Goal: Information Seeking & Learning: Learn about a topic

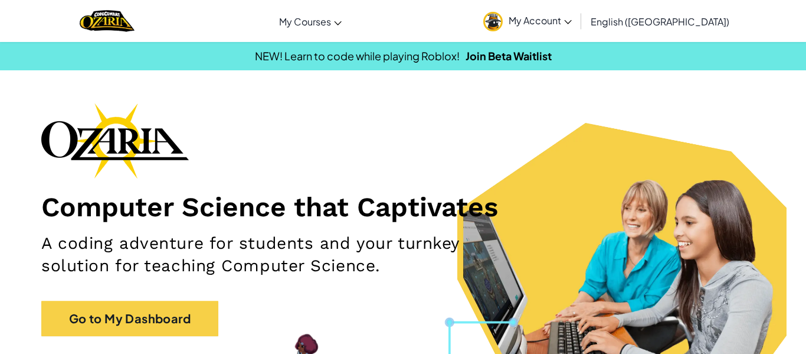
click at [572, 25] on span "My Account" at bounding box center [540, 20] width 63 height 12
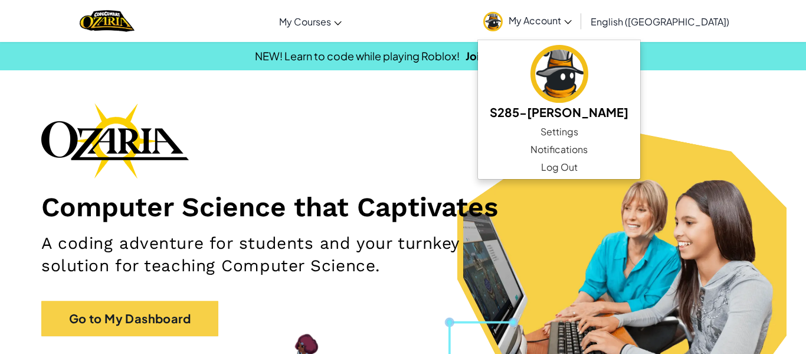
click at [427, 212] on h1 "Computer Science that Captivates" at bounding box center [403, 206] width 724 height 33
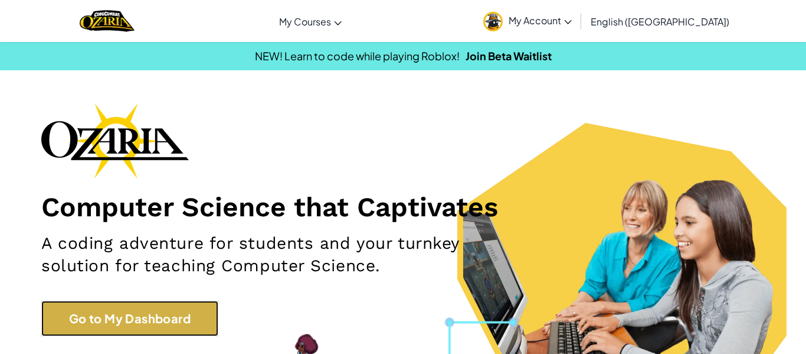
click at [141, 333] on link "Go to My Dashboard" at bounding box center [129, 317] width 177 height 35
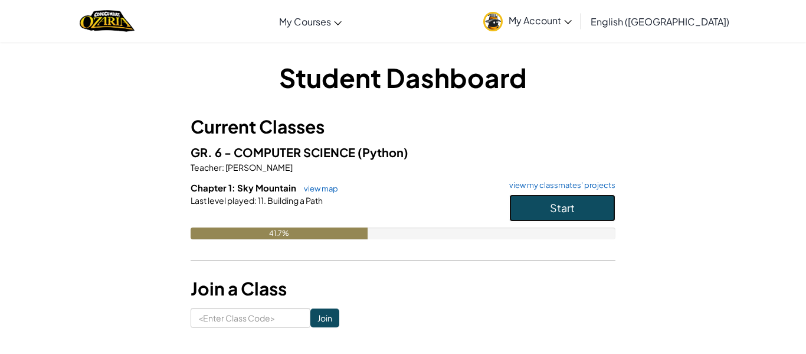
click at [578, 214] on button "Start" at bounding box center [562, 207] width 106 height 27
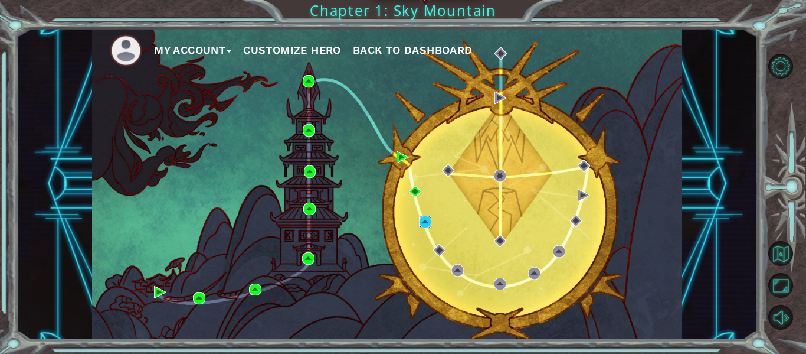
click at [427, 226] on img at bounding box center [425, 221] width 12 height 12
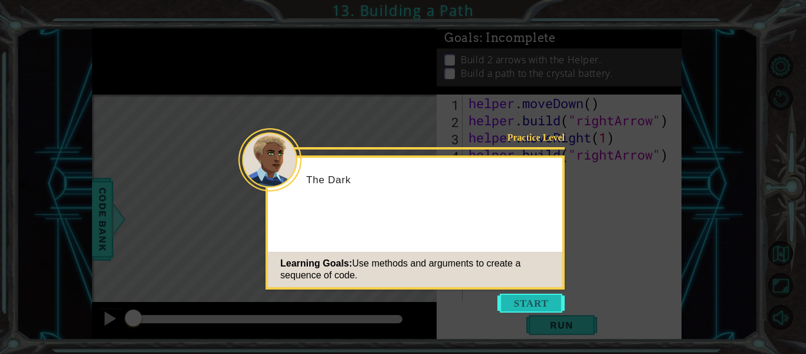
click at [518, 302] on button "Start" at bounding box center [531, 302] width 67 height 19
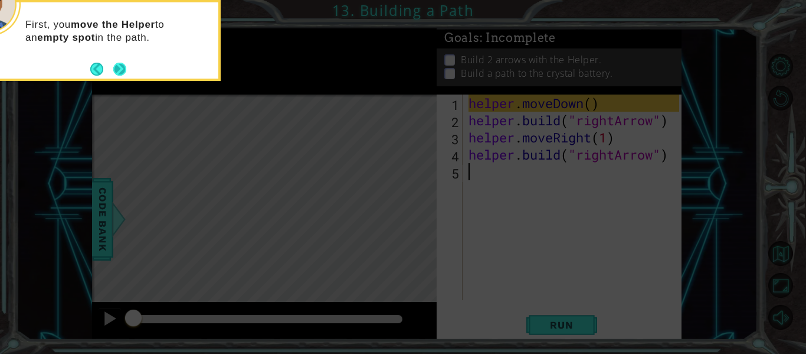
click at [126, 76] on button "Next" at bounding box center [119, 69] width 13 height 13
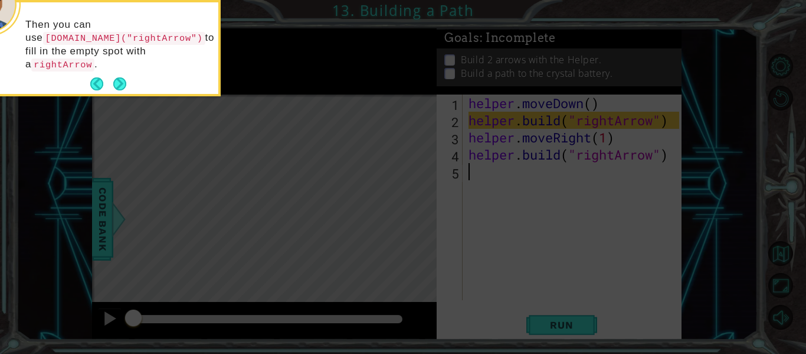
click at [127, 74] on div "Then you can use [DOMAIN_NAME]("rightArrow") to fill in the empty spot with a r…" at bounding box center [102, 50] width 231 height 87
click at [124, 77] on button "Next" at bounding box center [119, 83] width 13 height 13
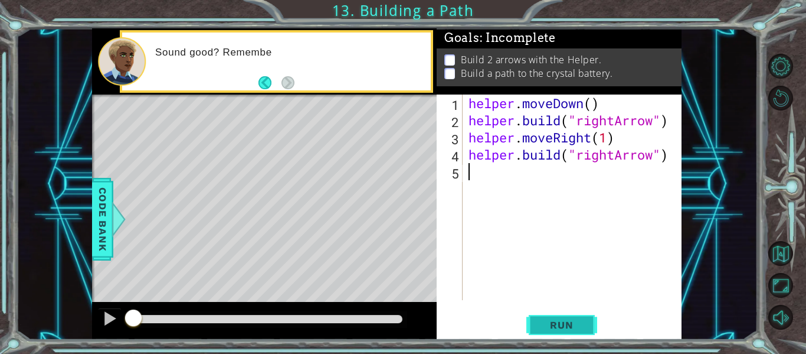
click at [545, 334] on button "Run" at bounding box center [562, 325] width 71 height 24
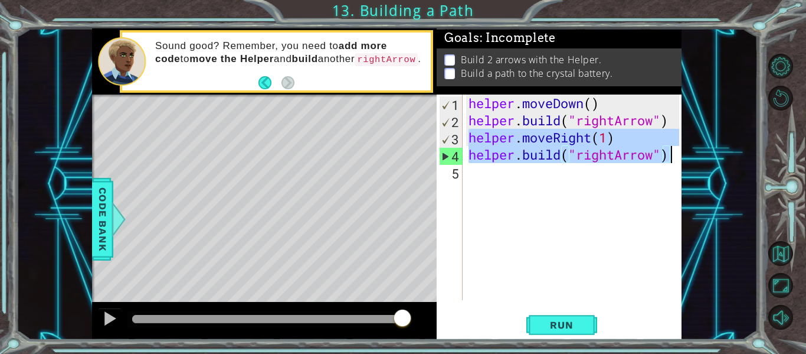
drag, startPoint x: 470, startPoint y: 138, endPoint x: 671, endPoint y: 162, distance: 202.2
click at [671, 162] on div "helper . moveDown ( ) helper . build ( "rightArrow" ) helper . moveRight ( 1 ) …" at bounding box center [575, 214] width 219 height 240
type textarea "helper.moveRight(1) [DOMAIN_NAME]("rightArrow")"
click at [599, 177] on div "helper . moveDown ( ) helper . build ( "rightArrow" ) helper . moveRight ( 1 ) …" at bounding box center [575, 214] width 219 height 240
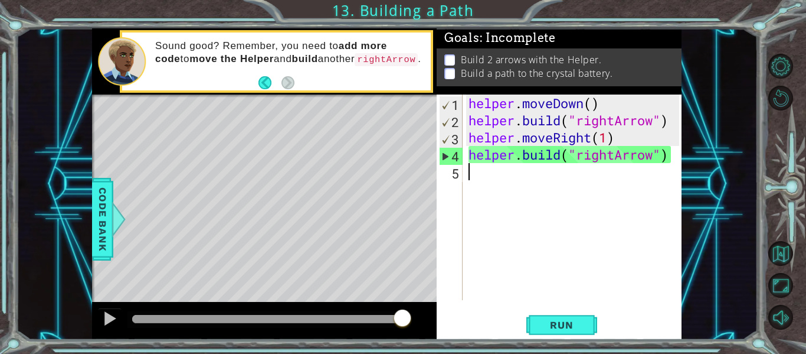
paste textarea "[DOMAIN_NAME]("rightArrow")"
type textarea "[DOMAIN_NAME]("rightArrow")"
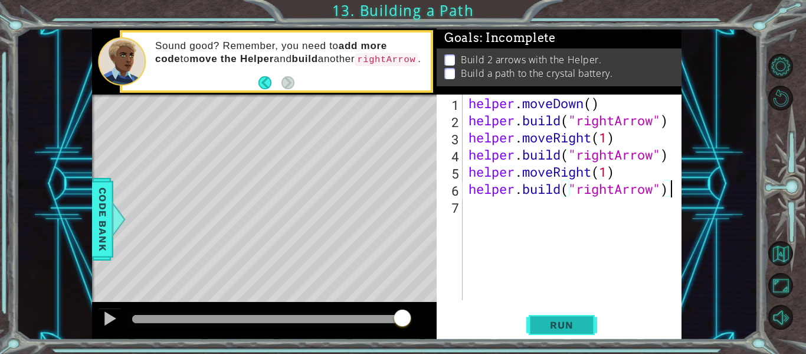
click at [582, 317] on button "Run" at bounding box center [562, 325] width 71 height 24
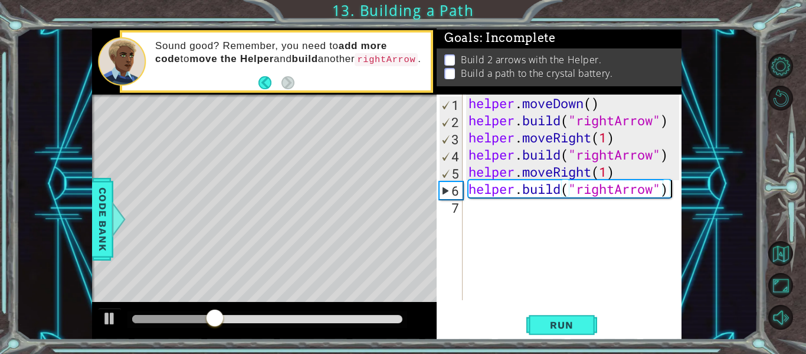
click at [505, 216] on div "helper . moveDown ( ) helper . build ( "rightArrow" ) helper . moveRight ( 1 ) …" at bounding box center [575, 214] width 219 height 240
paste textarea "[DOMAIN_NAME]("rightArrow")"
type textarea "[DOMAIN_NAME]("rightArrow")"
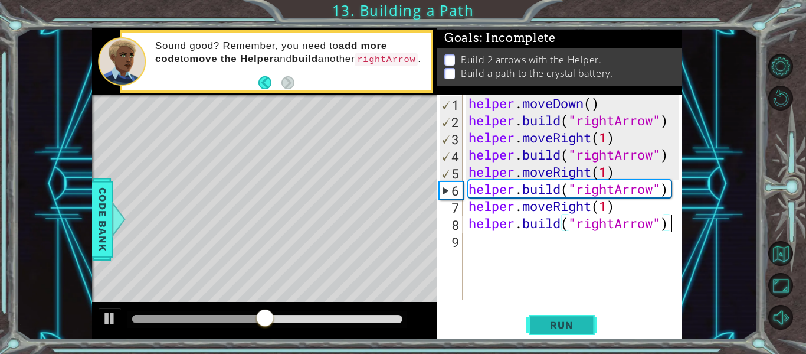
click at [546, 315] on button "Run" at bounding box center [562, 325] width 71 height 24
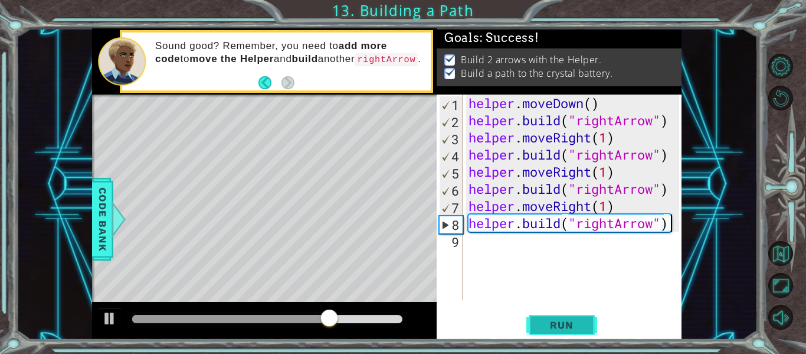
click at [546, 315] on button "Run" at bounding box center [562, 325] width 71 height 24
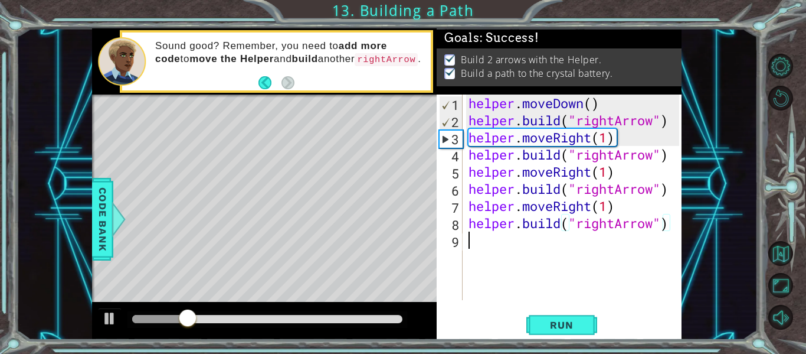
click at [475, 244] on div "helper . moveDown ( ) helper . build ( "rightArrow" ) helper . moveRight ( 1 ) …" at bounding box center [575, 214] width 219 height 240
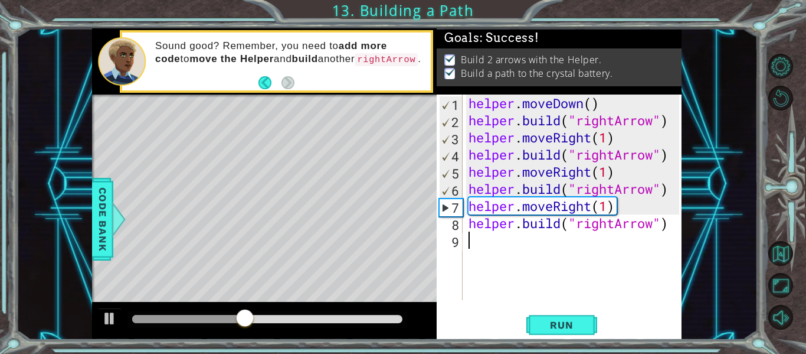
paste textarea "[DOMAIN_NAME]("rightArrow")"
type textarea "[DOMAIN_NAME]("rightArrow")"
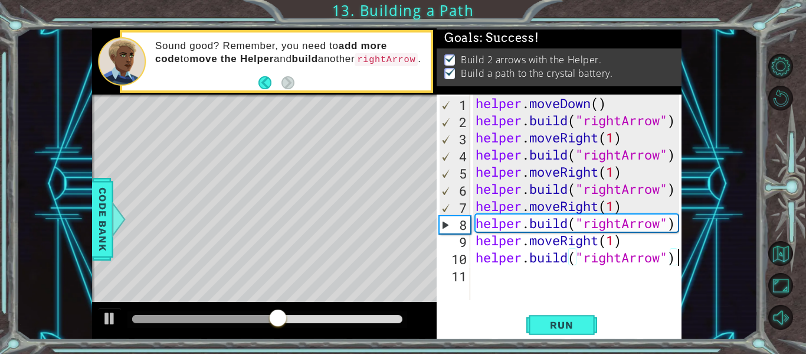
click at [502, 285] on div "helper . moveDown ( ) helper . build ( "rightArrow" ) helper . moveRight ( 1 ) …" at bounding box center [579, 214] width 212 height 240
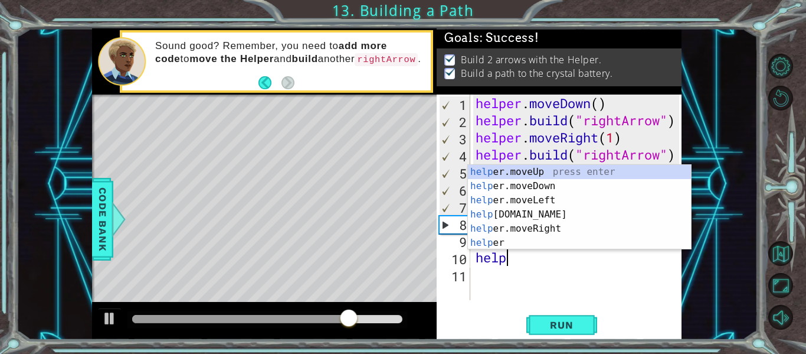
type textarea "h"
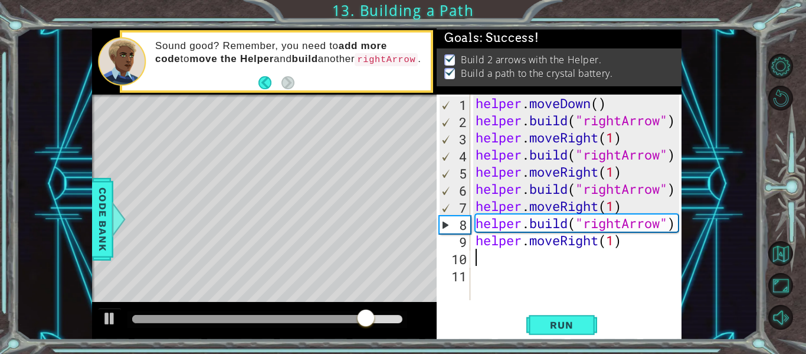
type textarea "helper.moveRight(1)"
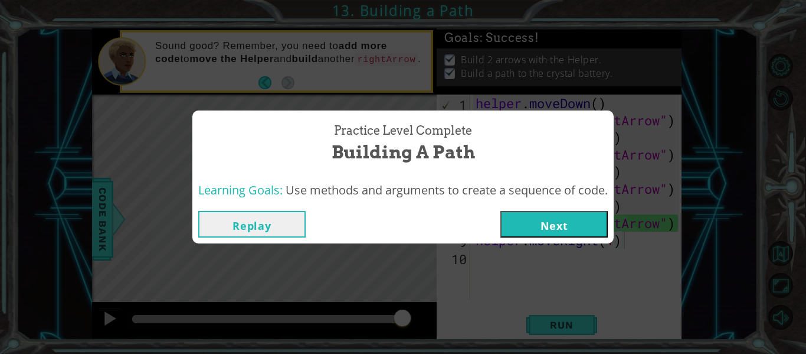
click at [530, 222] on button "Next" at bounding box center [554, 224] width 107 height 27
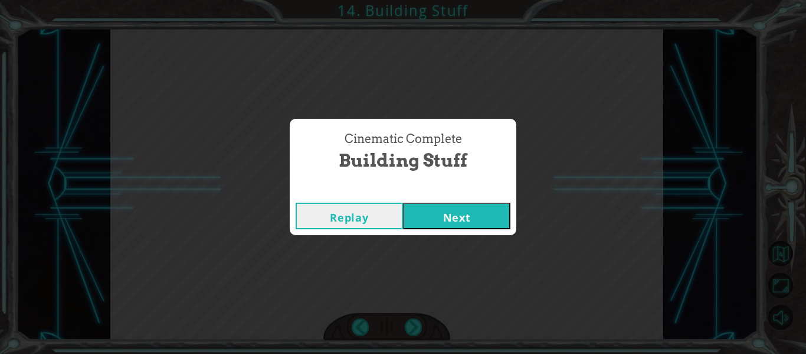
click at [453, 214] on button "Next" at bounding box center [456, 215] width 107 height 27
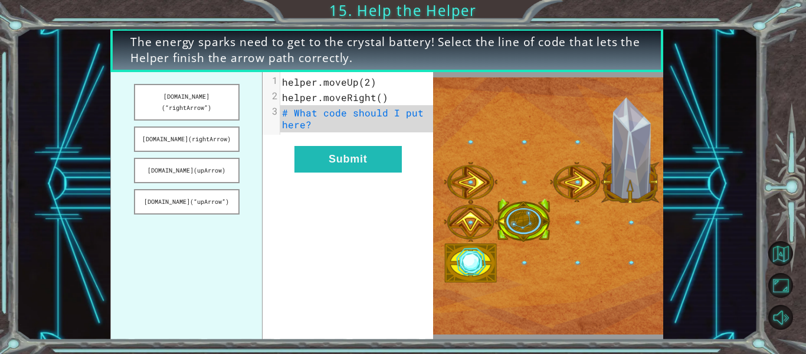
click at [335, 123] on pre "# What code should I put here?" at bounding box center [356, 118] width 153 height 27
click at [205, 132] on button "[DOMAIN_NAME](rightArrow)" at bounding box center [187, 138] width 106 height 25
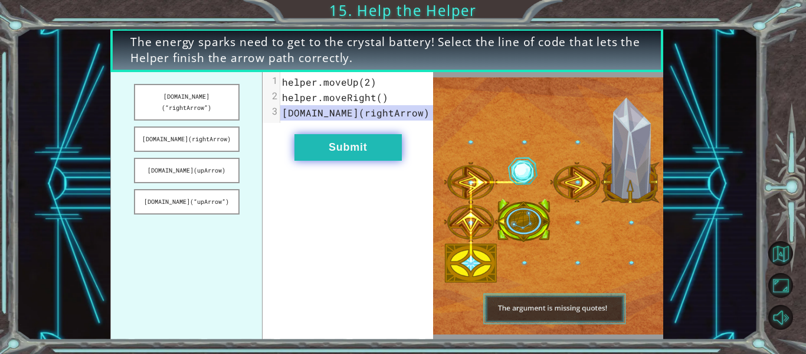
click at [353, 151] on button "Submit" at bounding box center [348, 147] width 107 height 27
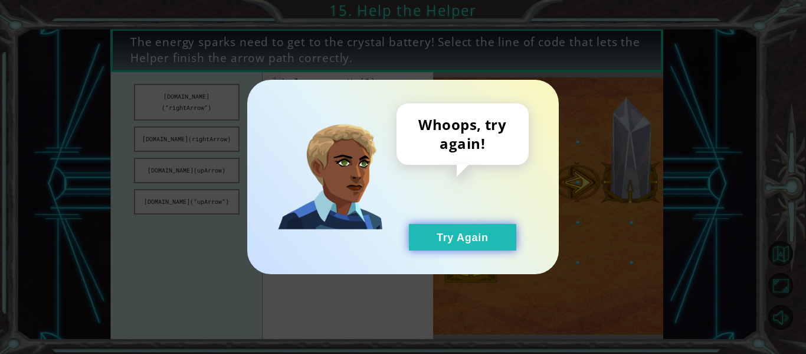
click at [444, 224] on button "Try Again" at bounding box center [462, 237] width 107 height 27
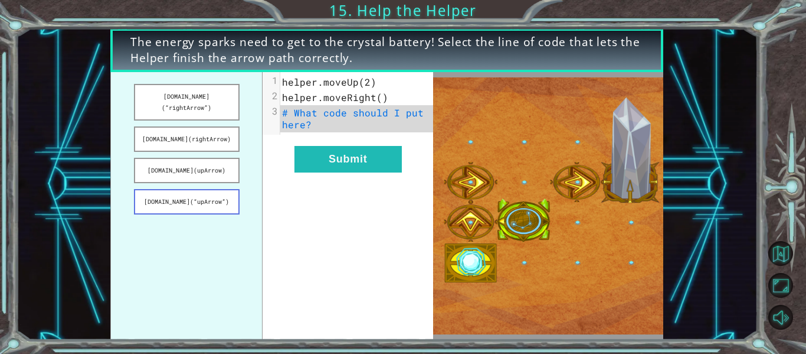
click at [221, 195] on button "[DOMAIN_NAME](“upArrow”)" at bounding box center [187, 201] width 106 height 25
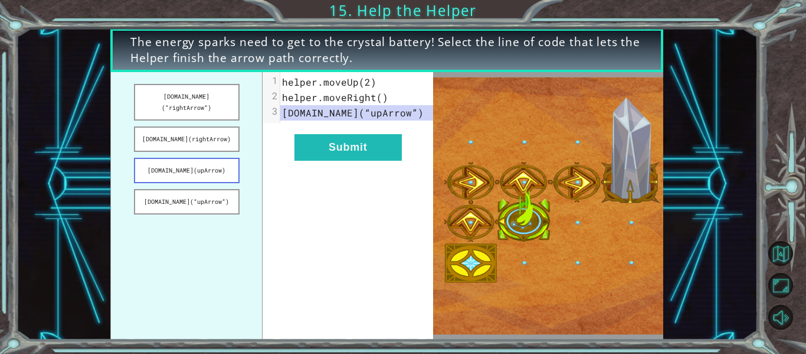
click at [215, 158] on button "[DOMAIN_NAME](upArrow)" at bounding box center [187, 170] width 106 height 25
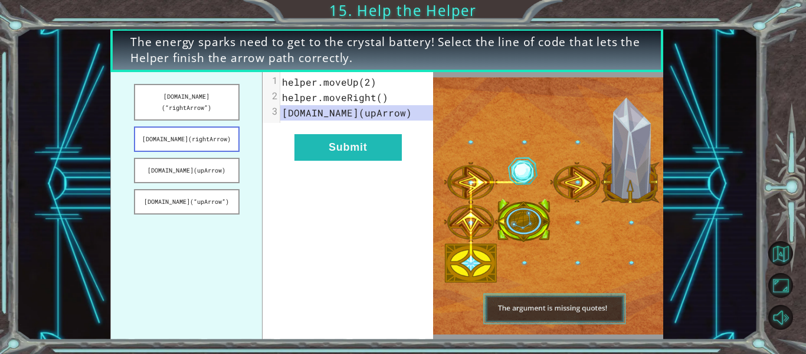
click at [214, 133] on button "[DOMAIN_NAME](rightArrow)" at bounding box center [187, 138] width 106 height 25
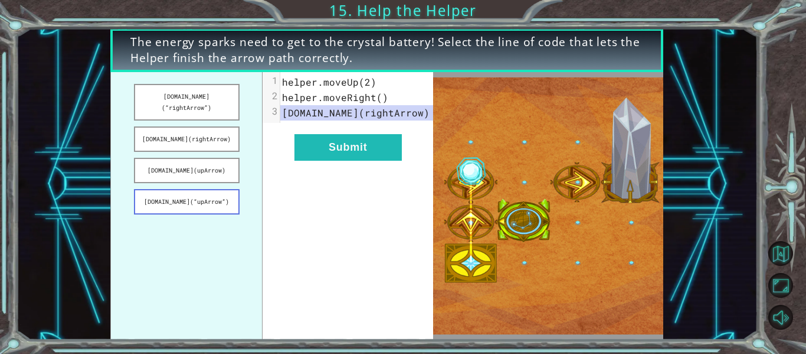
click at [230, 189] on button "[DOMAIN_NAME](“upArrow”)" at bounding box center [187, 201] width 106 height 25
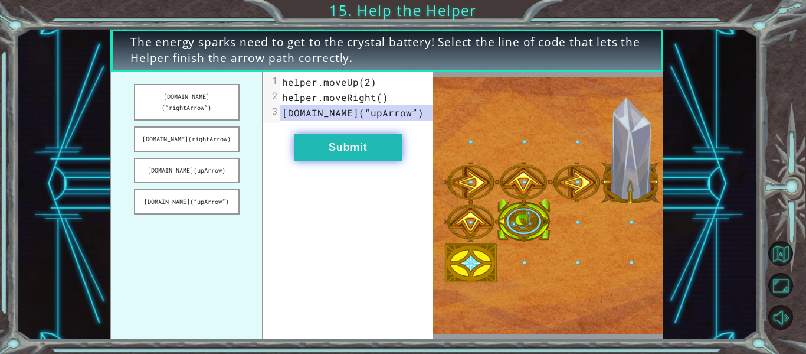
click at [320, 152] on button "Submit" at bounding box center [348, 147] width 107 height 27
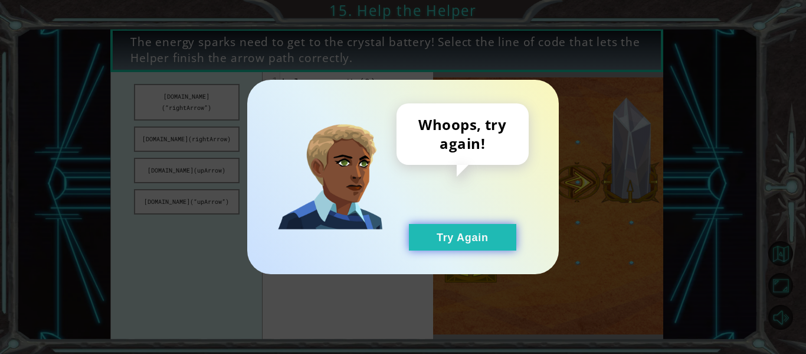
click at [479, 231] on button "Try Again" at bounding box center [462, 237] width 107 height 27
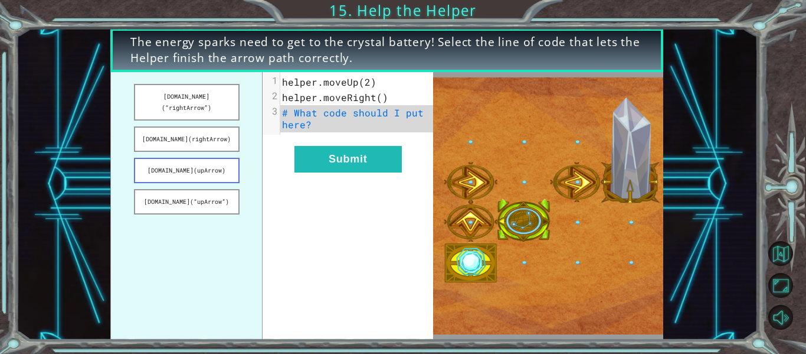
click at [176, 165] on button "[DOMAIN_NAME](upArrow)" at bounding box center [187, 170] width 106 height 25
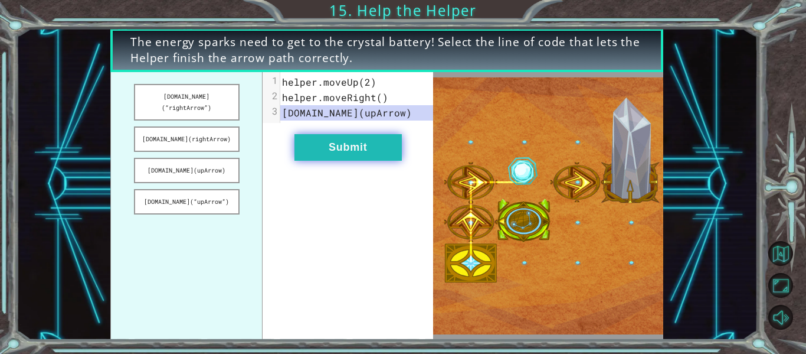
click at [344, 159] on button "Submit" at bounding box center [348, 147] width 107 height 27
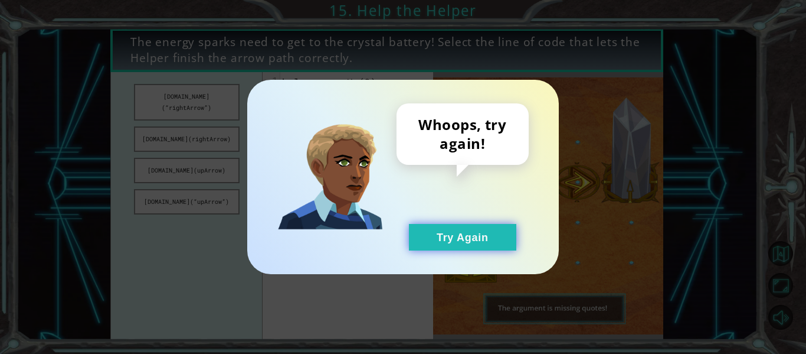
click at [431, 244] on button "Try Again" at bounding box center [462, 237] width 107 height 27
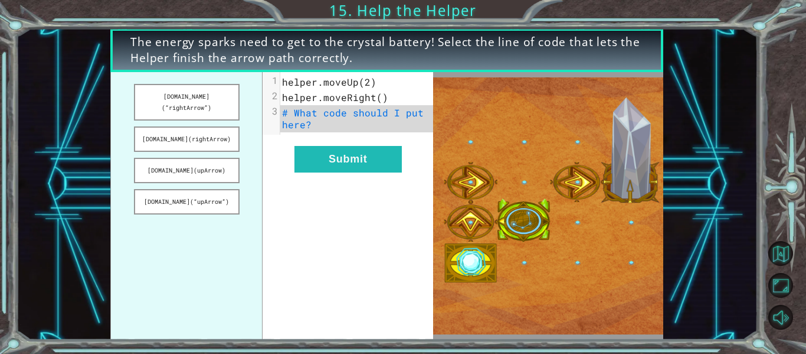
click at [339, 128] on pre "# What code should I put here?" at bounding box center [356, 118] width 153 height 27
click at [299, 113] on span "# What code should I put here?" at bounding box center [356, 118] width 148 height 24
click at [180, 91] on button "[DOMAIN_NAME](“rightArrow”)" at bounding box center [187, 102] width 106 height 37
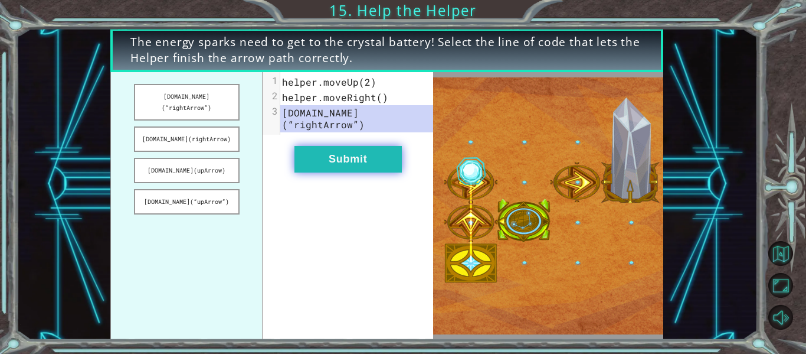
click at [348, 146] on button "Submit" at bounding box center [348, 159] width 107 height 27
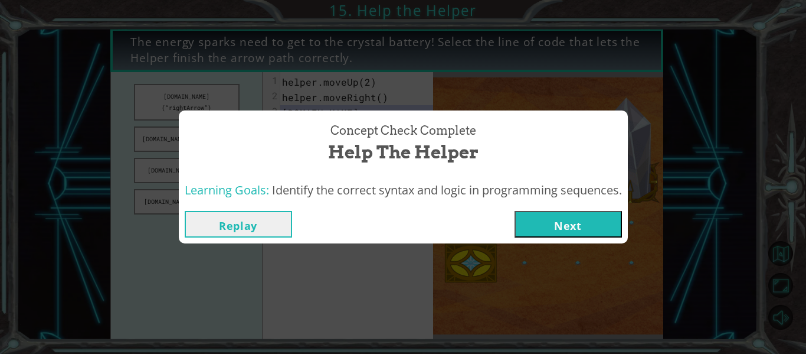
click at [554, 225] on button "Next" at bounding box center [568, 224] width 107 height 27
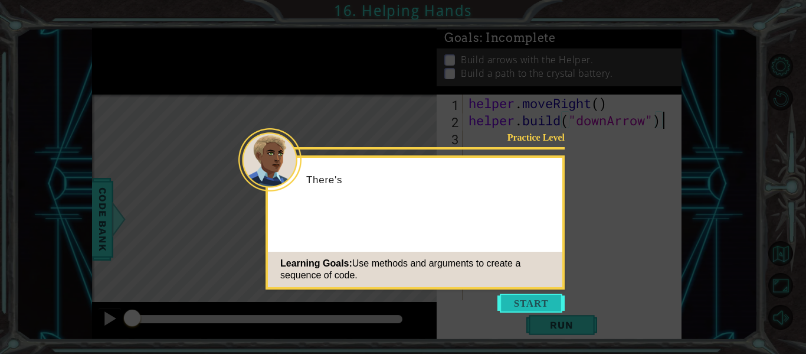
click at [507, 298] on button "Start" at bounding box center [531, 302] width 67 height 19
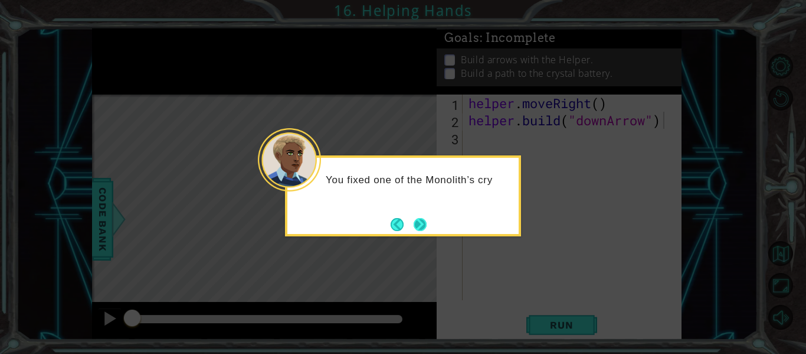
click at [415, 224] on button "Next" at bounding box center [420, 224] width 13 height 13
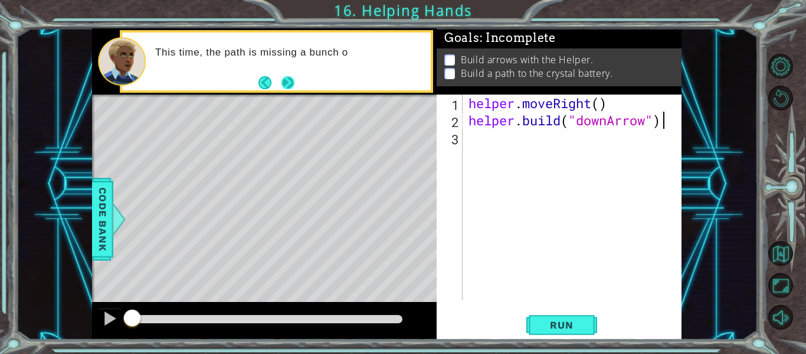
click at [286, 77] on button "Next" at bounding box center [289, 83] width 14 height 14
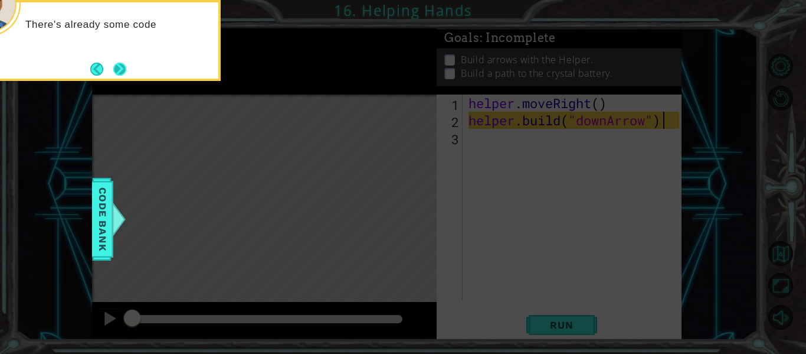
click at [123, 66] on button "Next" at bounding box center [119, 69] width 13 height 13
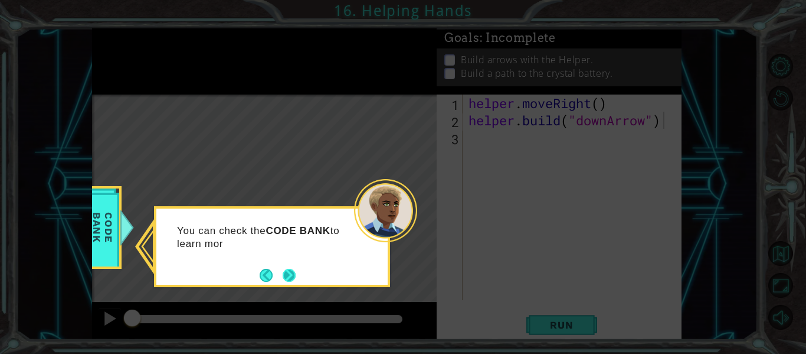
click at [287, 269] on button "Next" at bounding box center [289, 275] width 14 height 14
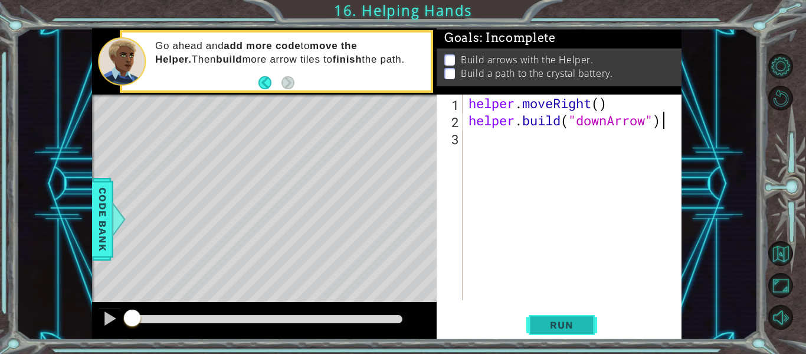
click at [541, 318] on button "Run" at bounding box center [562, 325] width 71 height 24
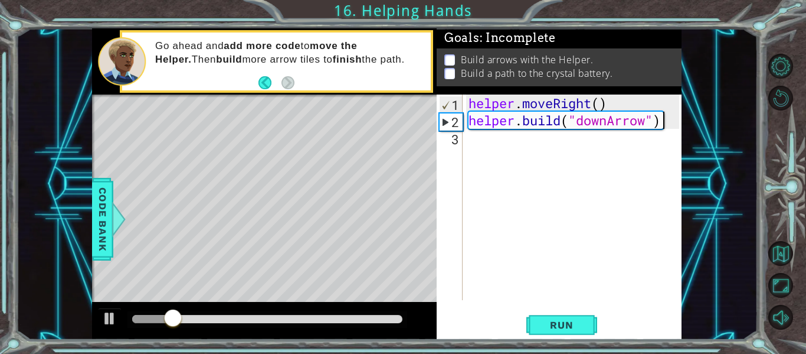
click at [519, 141] on div "helper . moveRight ( ) helper . build ( "downArrow" )" at bounding box center [575, 214] width 219 height 240
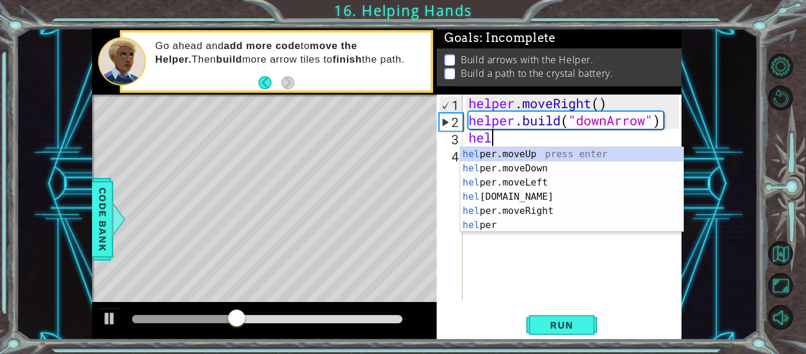
scroll to position [0, 1]
click at [528, 172] on div "help er.moveUp press enter help er.moveDown press enter help er.moveLeft press …" at bounding box center [571, 203] width 223 height 113
type textarea "helper.moveDown(1)"
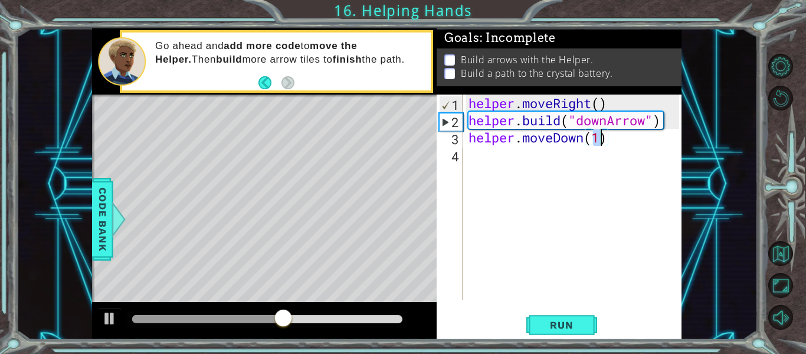
click at [521, 167] on div "helper . moveRight ( ) helper . build ( "downArrow" ) helper . moveDown ( 1 )" at bounding box center [575, 214] width 219 height 240
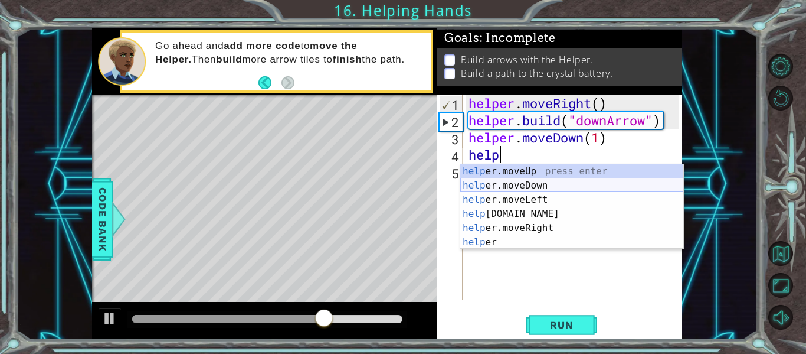
scroll to position [0, 2]
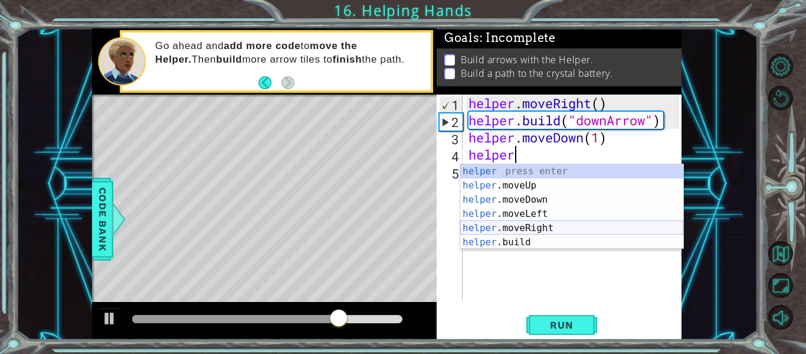
click at [562, 234] on div "helper press enter helper .moveUp press enter helper .moveDown press enter help…" at bounding box center [571, 220] width 223 height 113
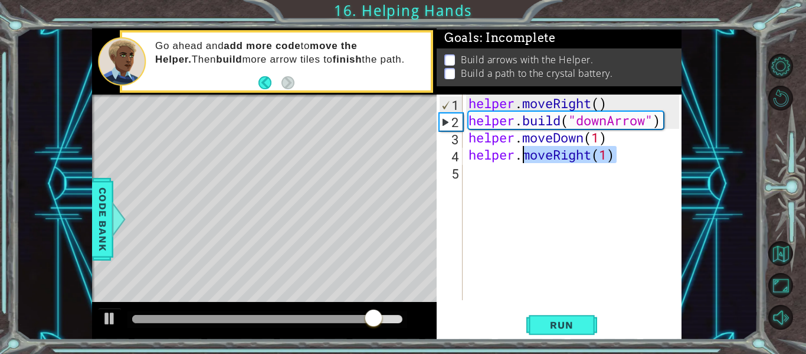
drag, startPoint x: 616, startPoint y: 160, endPoint x: 527, endPoint y: 153, distance: 89.4
click at [527, 153] on div "helper . moveRight ( ) helper . build ( "downArrow" ) helper . moveDown ( 1 ) h…" at bounding box center [575, 214] width 219 height 240
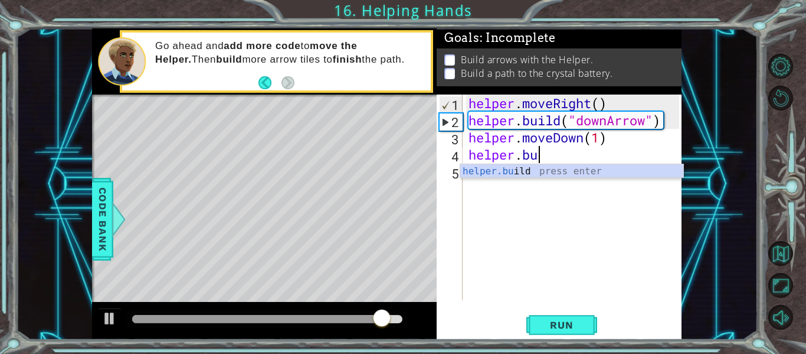
scroll to position [0, 4]
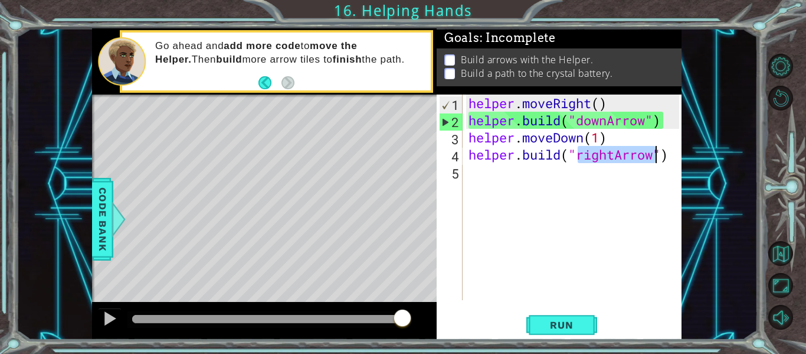
click at [615, 156] on div "helper . moveRight ( ) helper . build ( "downArrow" ) helper . moveDown ( 1 ) h…" at bounding box center [572, 196] width 213 height 205
drag, startPoint x: 616, startPoint y: 156, endPoint x: 581, endPoint y: 154, distance: 34.3
click at [581, 154] on div "helper . moveRight ( ) helper . build ( "downArrow" ) helper . moveDown ( 1 ) h…" at bounding box center [575, 214] width 219 height 240
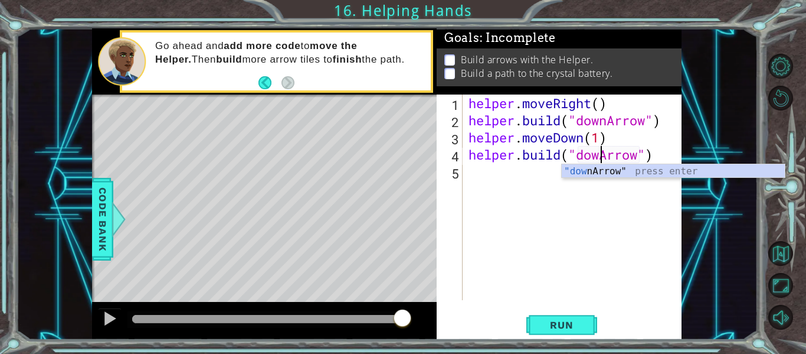
scroll to position [0, 6]
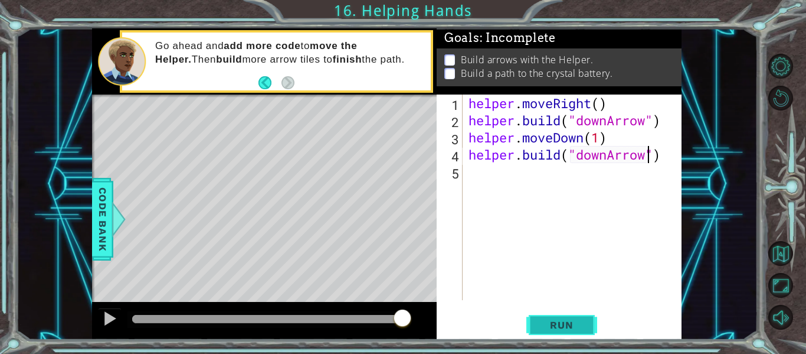
click at [574, 326] on span "Run" at bounding box center [561, 325] width 47 height 12
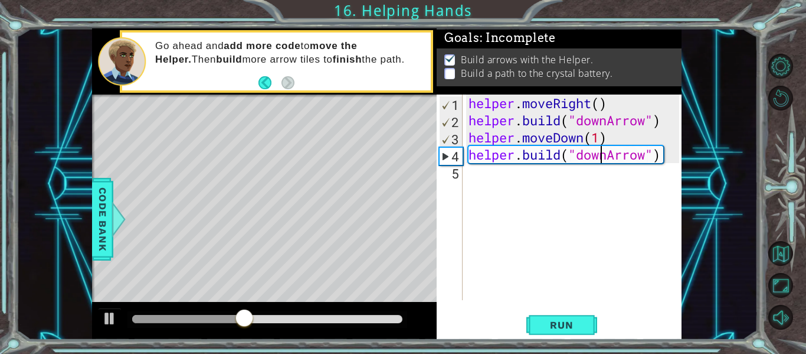
click at [602, 156] on div "helper . moveRight ( ) helper . build ( "downArrow" ) helper . moveDown ( 1 ) h…" at bounding box center [575, 214] width 219 height 240
click at [602, 156] on div "helper . moveRight ( ) helper . build ( "downArrow" ) helper . moveDown ( 1 ) h…" at bounding box center [572, 196] width 213 height 205
drag, startPoint x: 609, startPoint y: 157, endPoint x: 578, endPoint y: 155, distance: 30.2
click at [578, 155] on div "helper . moveRight ( ) helper . build ( "downArrow" ) helper . moveDown ( 1 ) h…" at bounding box center [575, 214] width 219 height 240
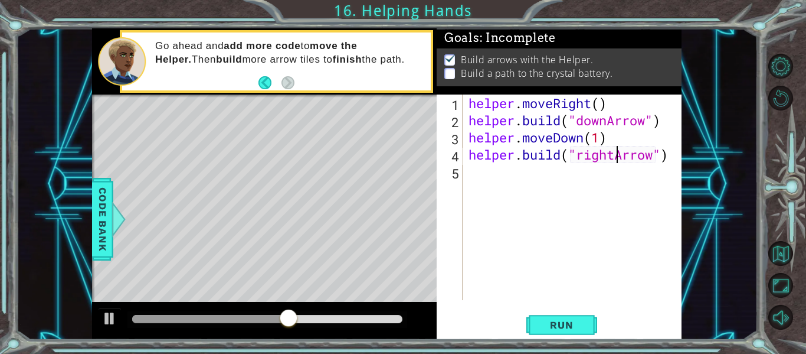
scroll to position [0, 7]
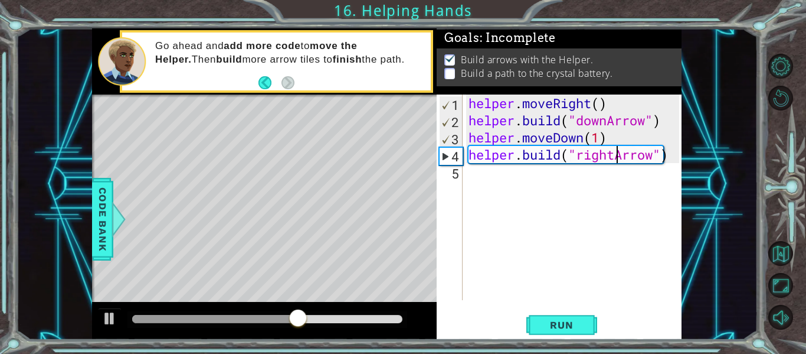
type textarea "[DOMAIN_NAME]("rightArrow")"
click at [575, 320] on span "Run" at bounding box center [561, 325] width 47 height 12
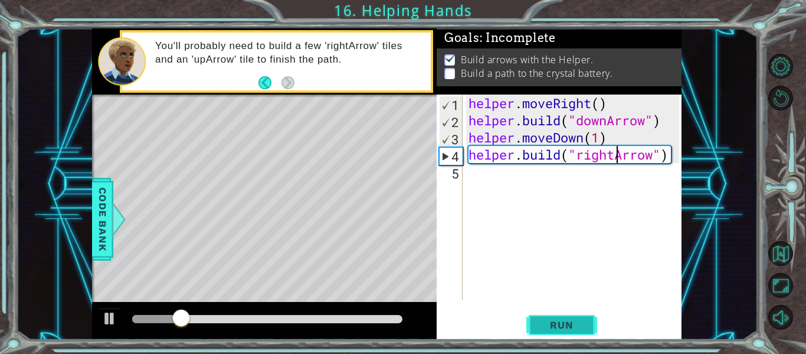
click at [575, 320] on span "Run" at bounding box center [561, 325] width 47 height 12
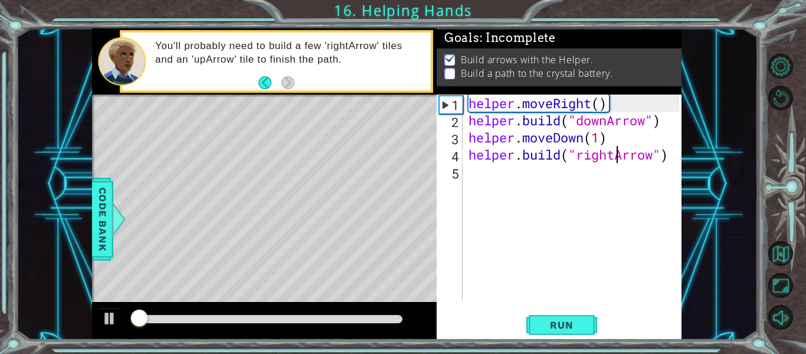
click at [511, 165] on div "helper . moveRight ( ) helper . build ( "downArrow" ) helper . moveDown ( 1 ) h…" at bounding box center [575, 214] width 219 height 240
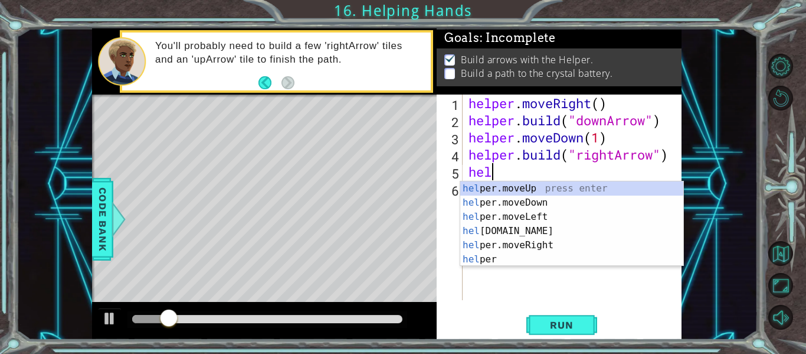
scroll to position [0, 1]
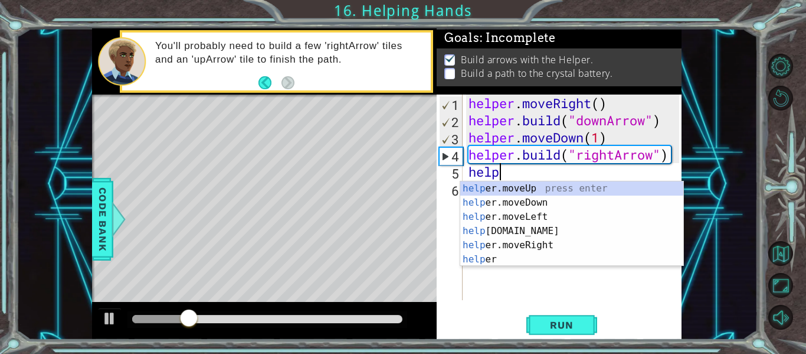
click at [564, 249] on div "help er.moveUp press enter help er.moveDown press enter help er.moveLeft press …" at bounding box center [571, 237] width 223 height 113
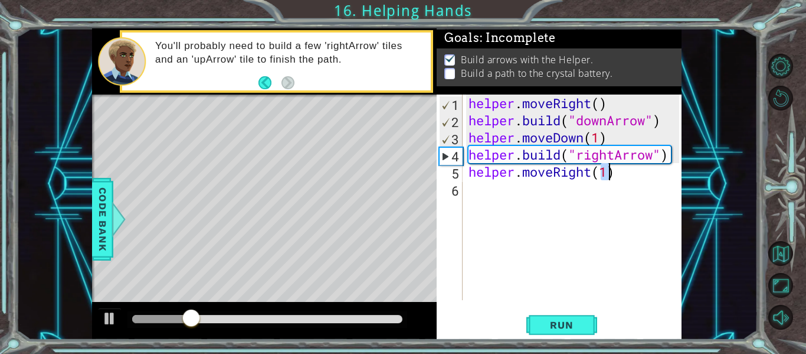
type textarea "helper.moveRight(1)"
click at [540, 196] on div "helper . moveRight ( ) helper . build ( "downArrow" ) helper . moveDown ( 1 ) h…" at bounding box center [575, 214] width 219 height 240
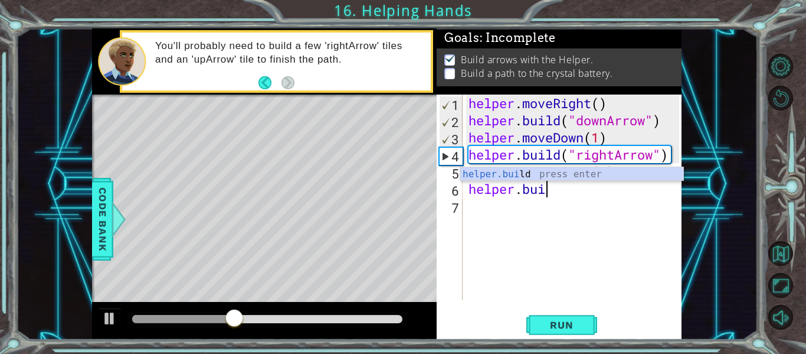
scroll to position [0, 4]
type textarea "[DOMAIN_NAME]("rightArrow")"
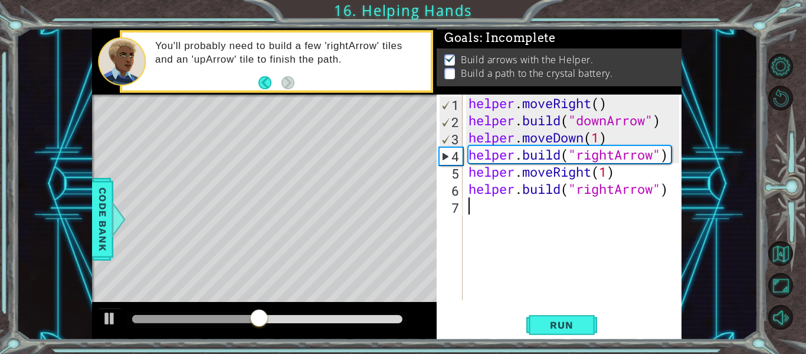
click at [495, 204] on div "helper . moveRight ( ) helper . build ( "downArrow" ) helper . moveDown ( 1 ) h…" at bounding box center [575, 214] width 219 height 240
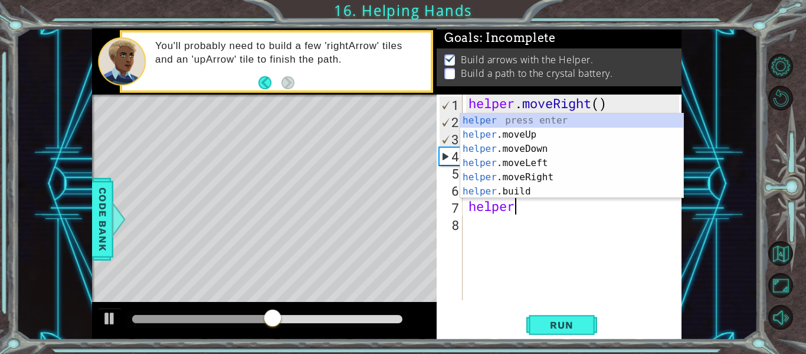
scroll to position [0, 2]
click at [542, 171] on div "helper press enter helper .moveUp press enter helper .moveDown press enter help…" at bounding box center [571, 169] width 223 height 113
type textarea "helper.moveRight(1)"
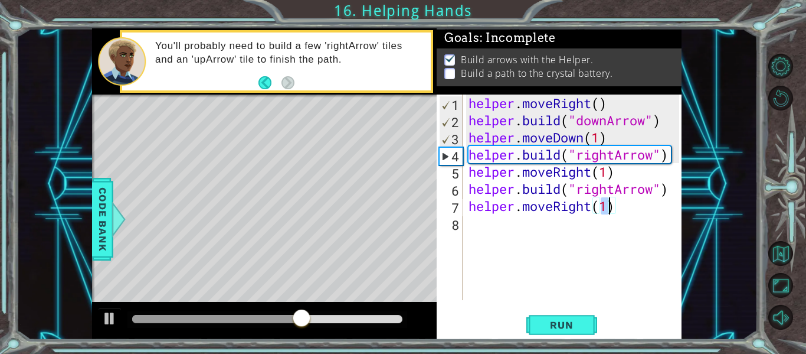
click at [524, 226] on div "helper . moveRight ( ) helper . build ( "downArrow" ) helper . moveDown ( 1 ) h…" at bounding box center [575, 214] width 219 height 240
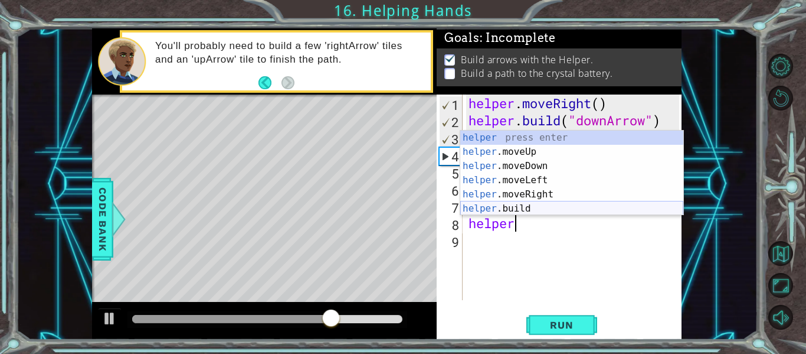
click at [533, 205] on div "helper press enter helper .moveUp press enter helper .moveDown press enter help…" at bounding box center [571, 186] width 223 height 113
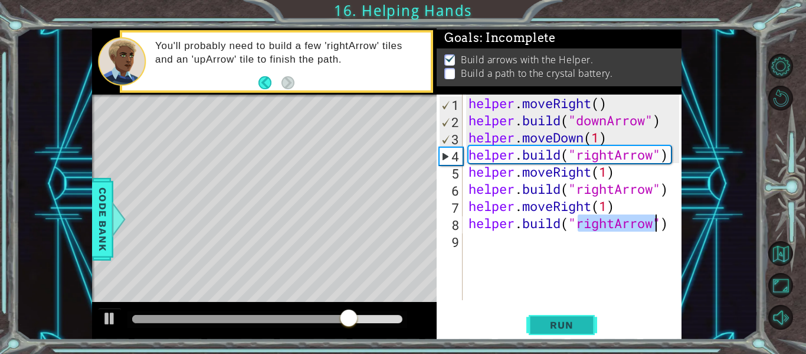
click at [557, 326] on span "Run" at bounding box center [561, 325] width 47 height 12
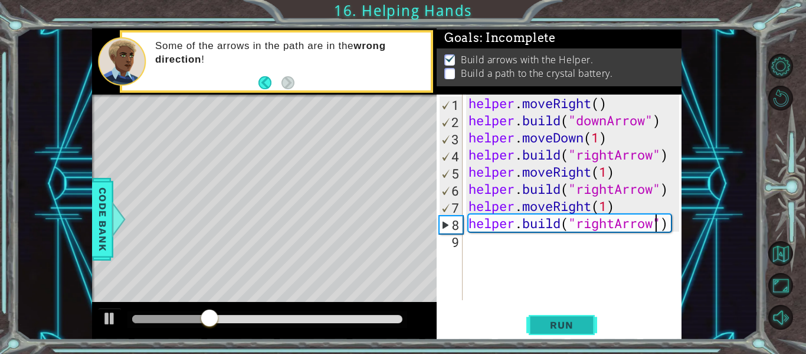
click at [557, 326] on span "Run" at bounding box center [561, 325] width 47 height 12
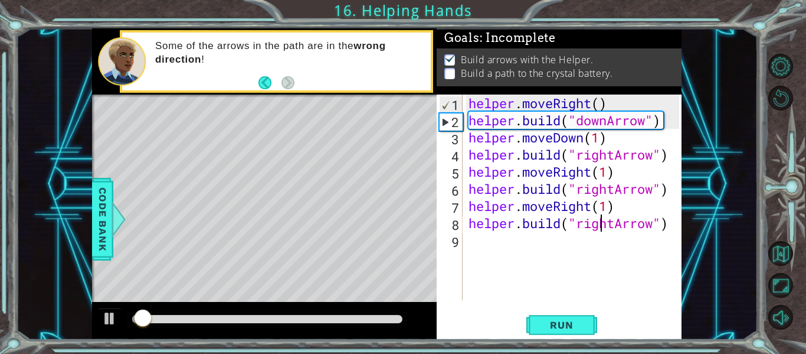
click at [604, 225] on div "helper . moveRight ( ) helper . build ( "downArrow" ) helper . moveDown ( 1 ) h…" at bounding box center [575, 214] width 219 height 240
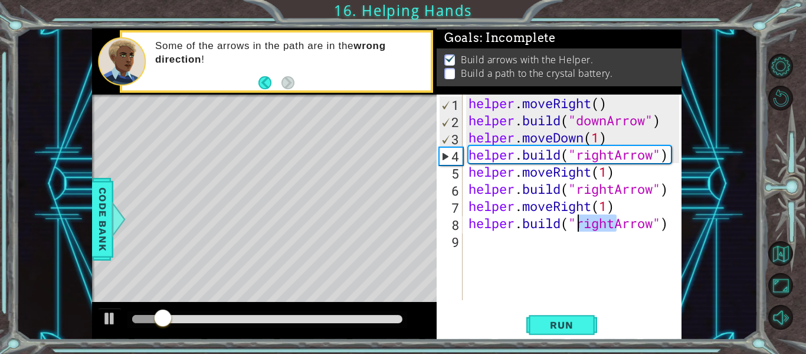
drag, startPoint x: 616, startPoint y: 224, endPoint x: 580, endPoint y: 222, distance: 35.5
click at [580, 222] on div "helper . moveRight ( ) helper . build ( "downArrow" ) helper . moveDown ( 1 ) h…" at bounding box center [575, 214] width 219 height 240
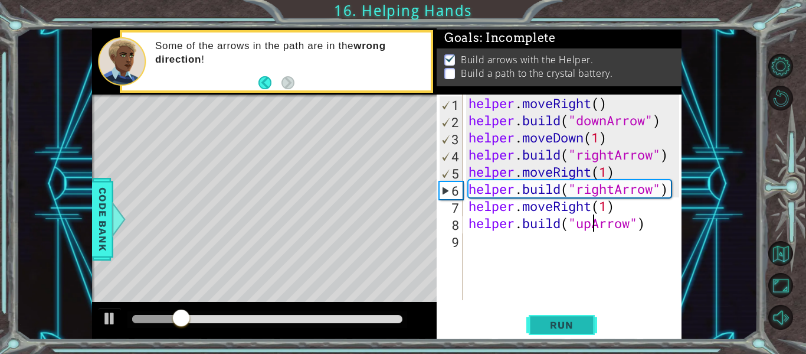
type textarea "[DOMAIN_NAME]("upArrow")"
click at [571, 326] on span "Run" at bounding box center [561, 325] width 47 height 12
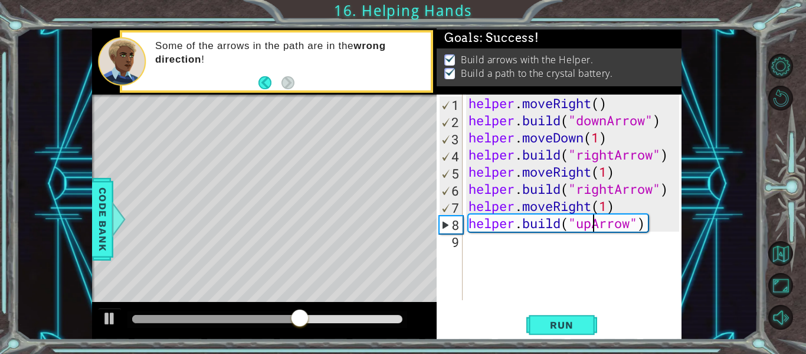
click at [524, 243] on div "helper . moveRight ( ) helper . build ( "downArrow" ) helper . moveDown ( 1 ) h…" at bounding box center [575, 214] width 219 height 240
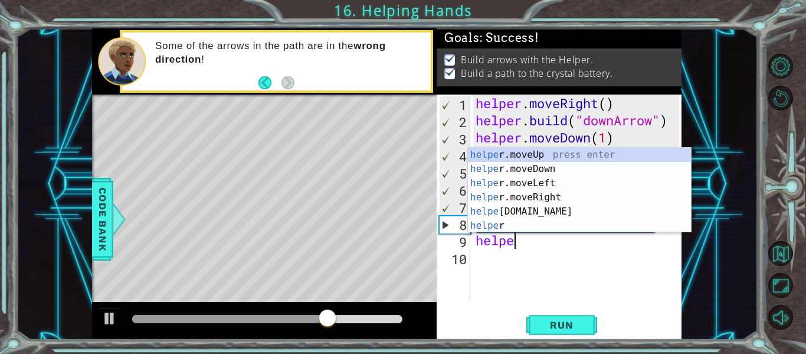
scroll to position [0, 2]
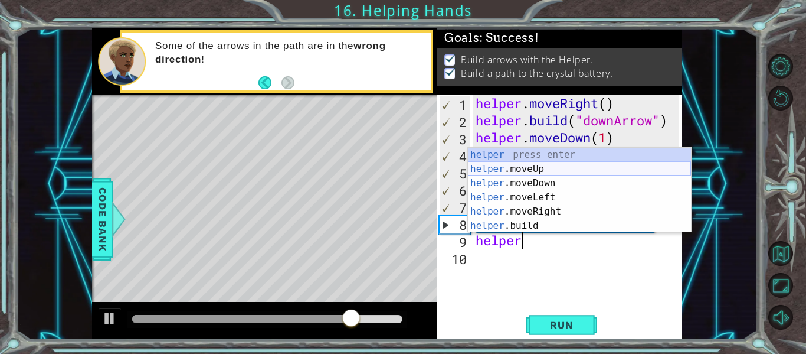
click at [557, 171] on div "helper press enter helper .moveUp press enter helper .moveDown press enter help…" at bounding box center [579, 204] width 223 height 113
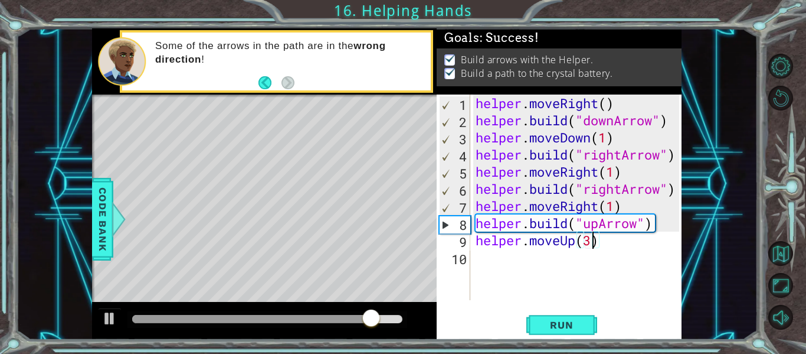
scroll to position [0, 5]
type textarea "helper.moveUp(3)"
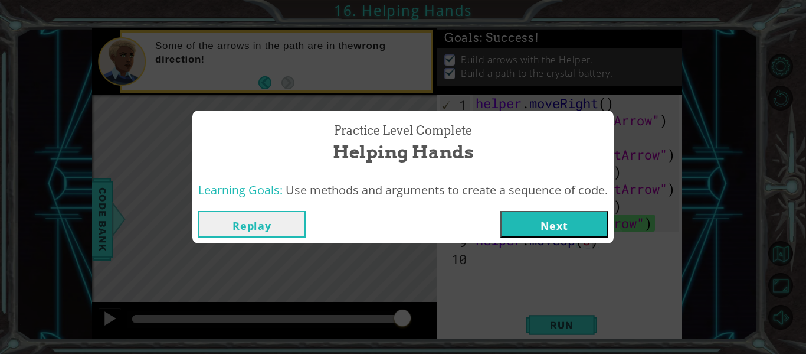
click at [537, 227] on button "Next" at bounding box center [554, 224] width 107 height 27
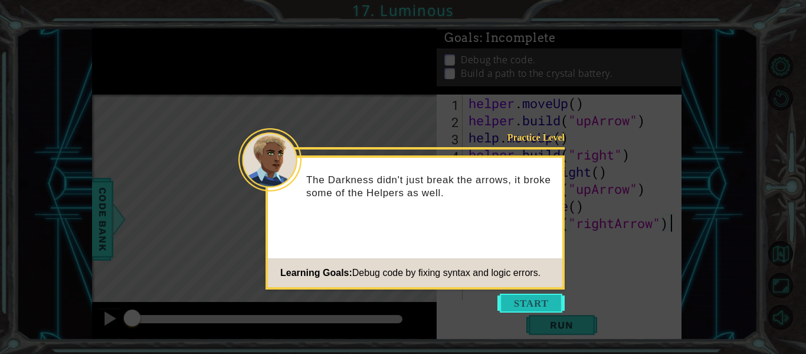
click at [518, 306] on button "Start" at bounding box center [531, 302] width 67 height 19
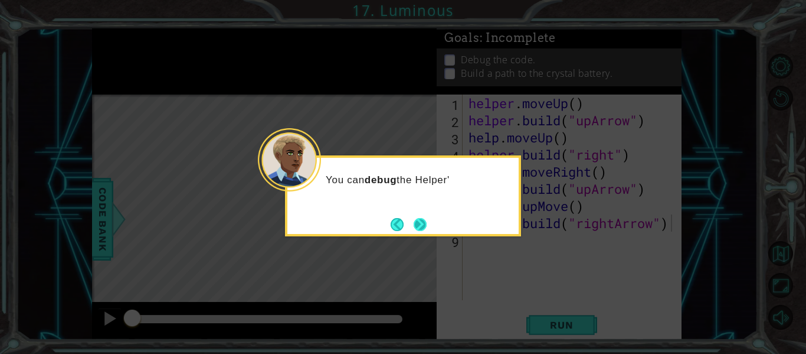
click at [424, 228] on button "Next" at bounding box center [420, 224] width 13 height 13
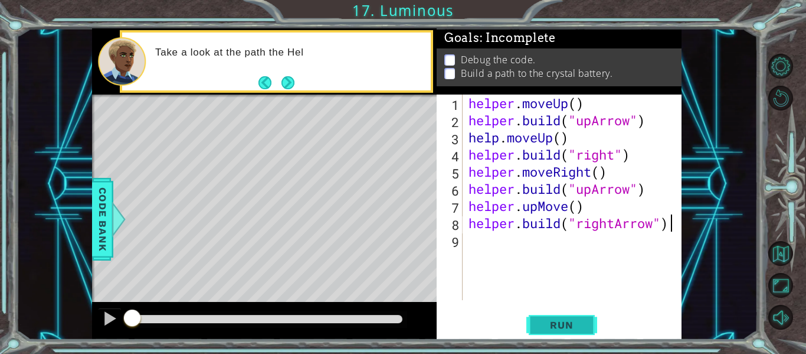
click at [550, 323] on span "Run" at bounding box center [561, 325] width 47 height 12
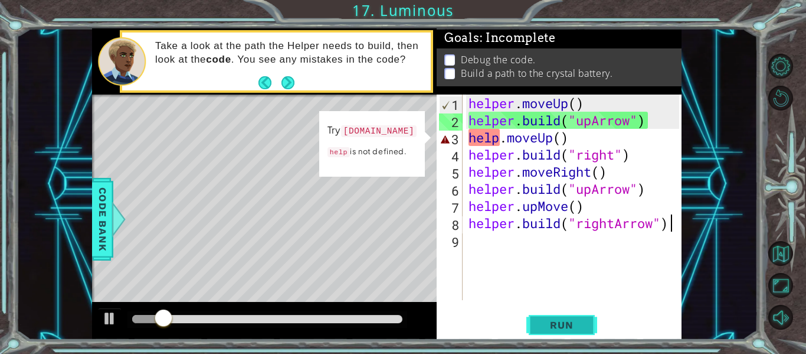
click at [550, 323] on span "Run" at bounding box center [561, 325] width 47 height 12
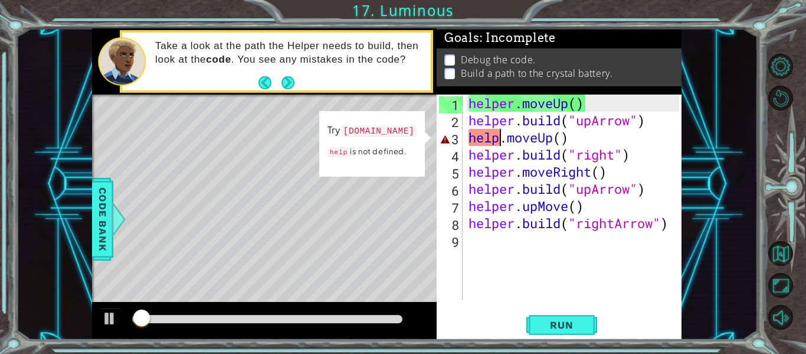
click at [502, 142] on div "helper . moveUp ( ) helper . build ( "upArrow" ) help . moveUp ( ) helper . bui…" at bounding box center [575, 214] width 219 height 240
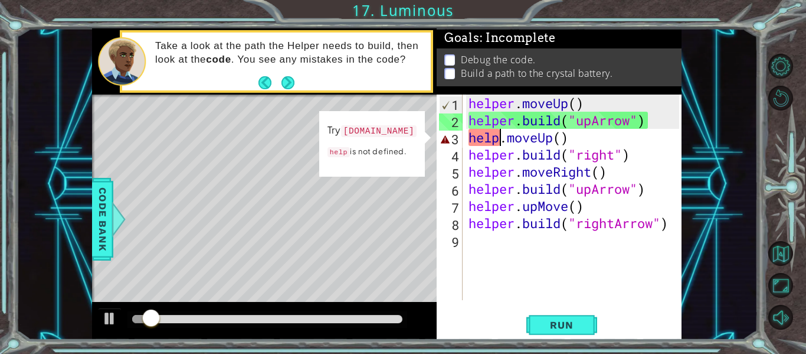
scroll to position [0, 2]
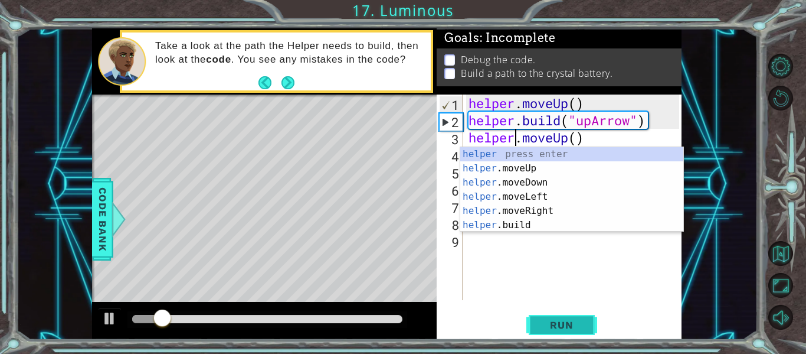
click at [564, 322] on span "Run" at bounding box center [561, 325] width 47 height 12
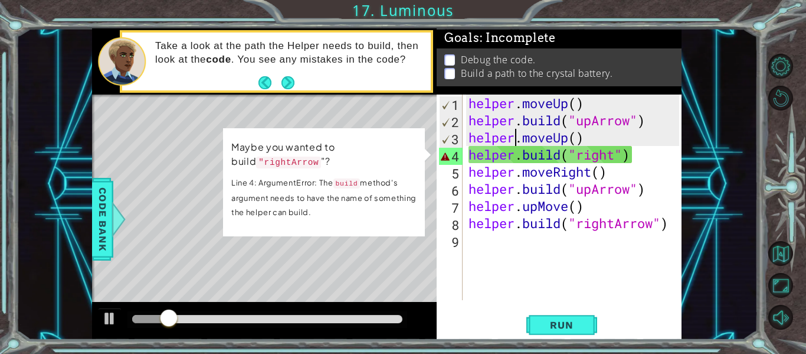
click at [616, 160] on div "helper . moveUp ( ) helper . build ( "upArrow" ) helper . moveUp ( ) helper . b…" at bounding box center [575, 214] width 219 height 240
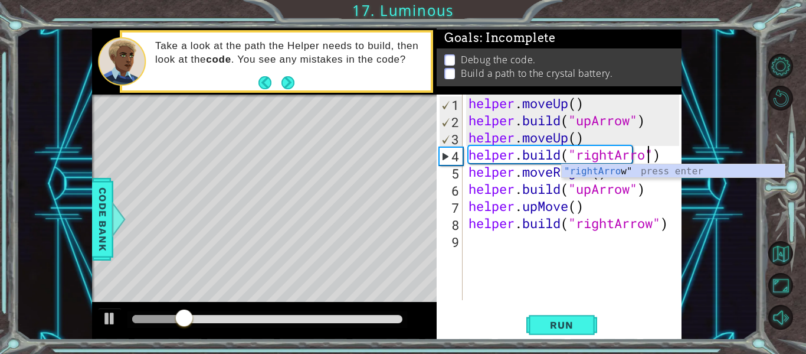
scroll to position [0, 9]
click at [540, 322] on span "Run" at bounding box center [561, 325] width 47 height 12
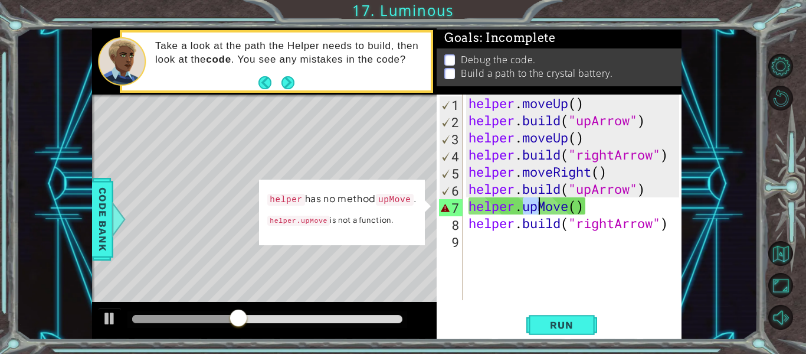
drag, startPoint x: 524, startPoint y: 206, endPoint x: 539, endPoint y: 207, distance: 14.8
click at [539, 207] on div "helper . moveUp ( ) helper . build ( "upArrow" ) helper . moveUp ( ) helper . b…" at bounding box center [575, 214] width 219 height 240
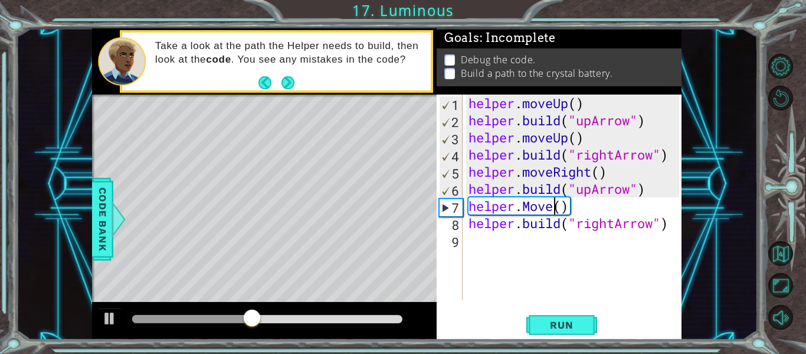
click at [554, 205] on div "helper . moveUp ( ) helper . build ( "upArrow" ) helper . moveUp ( ) helper . b…" at bounding box center [575, 214] width 219 height 240
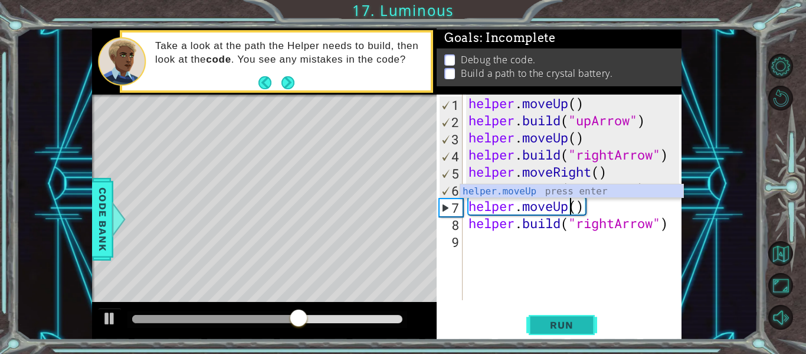
scroll to position [0, 5]
click at [565, 326] on span "Run" at bounding box center [561, 325] width 47 height 12
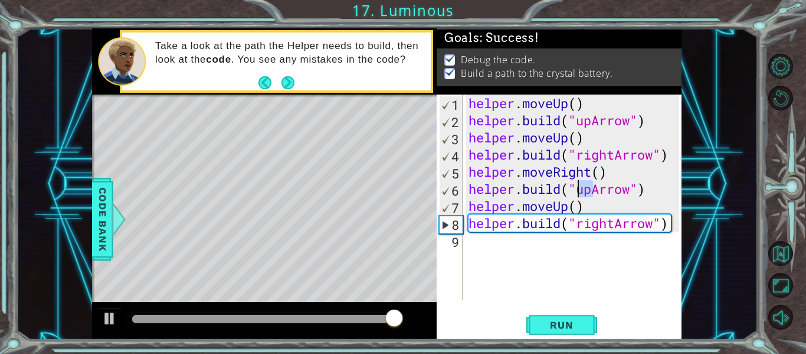
drag, startPoint x: 592, startPoint y: 191, endPoint x: 578, endPoint y: 190, distance: 13.6
click at [578, 190] on div "helper . moveUp ( ) helper . build ( "upArrow" ) helper . moveUp ( ) helper . b…" at bounding box center [575, 214] width 219 height 240
type textarea "[DOMAIN_NAME]("upArrow")"
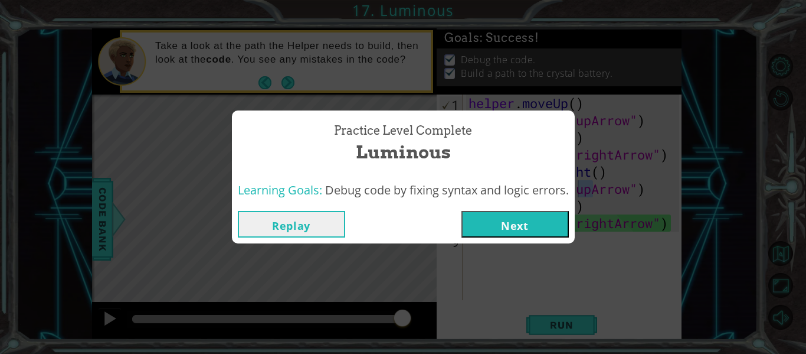
click at [488, 223] on button "Next" at bounding box center [515, 224] width 107 height 27
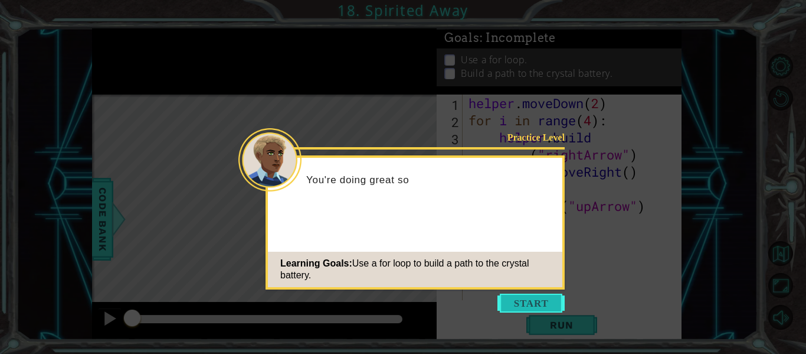
click at [526, 303] on button "Start" at bounding box center [531, 302] width 67 height 19
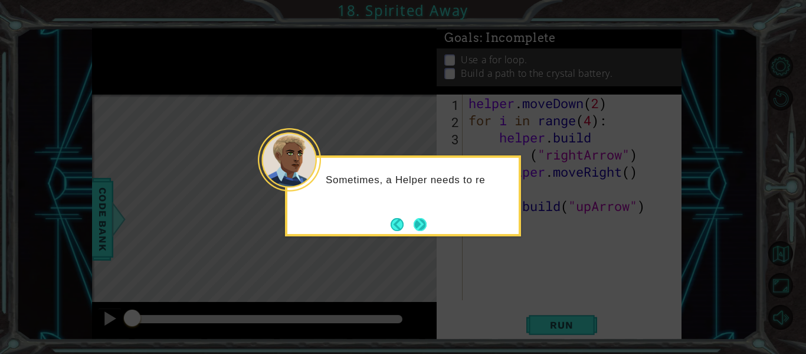
click at [421, 223] on button "Next" at bounding box center [420, 224] width 13 height 13
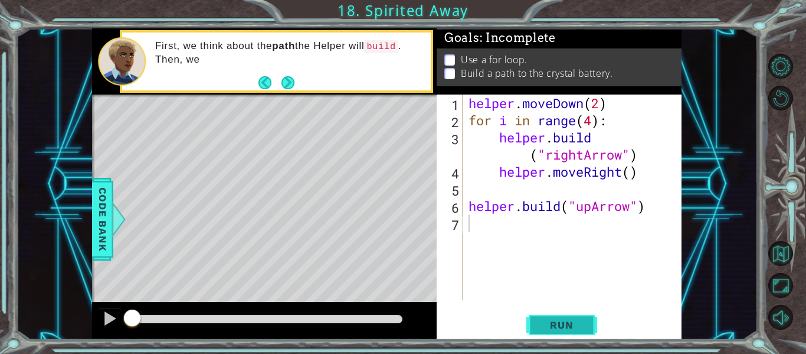
click at [551, 329] on span "Run" at bounding box center [561, 325] width 47 height 12
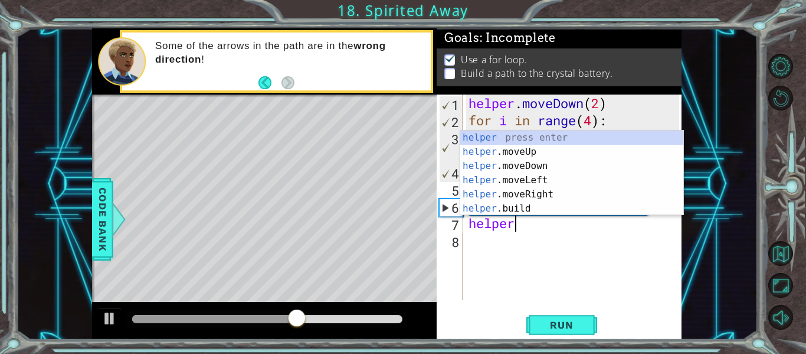
scroll to position [0, 2]
click at [529, 155] on div "helper press enter helper .moveUp press enter helper .moveDown press enter help…" at bounding box center [571, 186] width 223 height 113
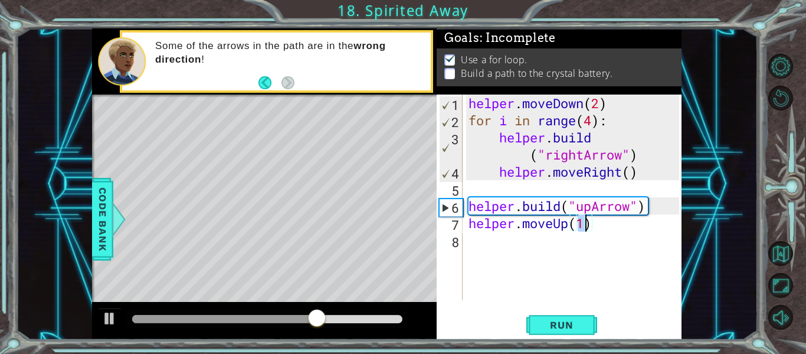
type textarea "helper.moveUp(2)"
click at [573, 320] on span "Run" at bounding box center [561, 325] width 47 height 12
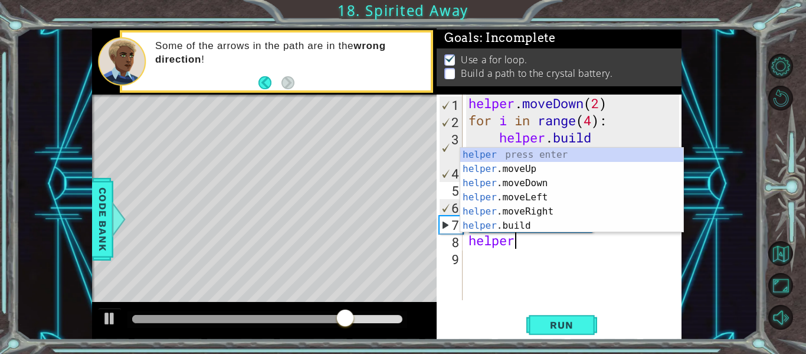
scroll to position [0, 2]
click at [528, 223] on div "helper press enter helper .moveUp press enter helper .moveDown press enter help…" at bounding box center [571, 204] width 223 height 113
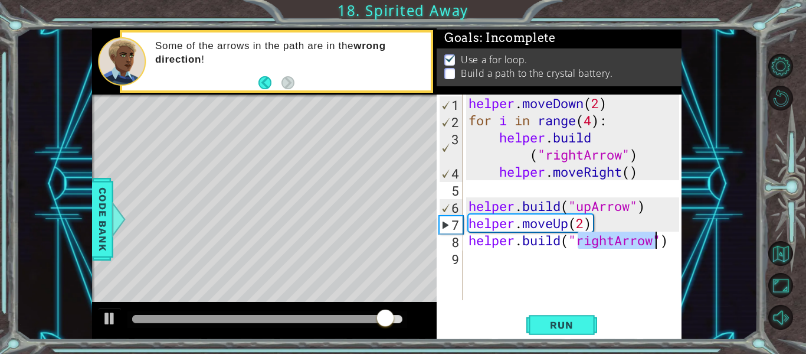
click at [608, 245] on div "helper . moveDown ( 2 ) for i in range ( 4 ) : helper . build ( "rightArrow" ) …" at bounding box center [572, 196] width 213 height 205
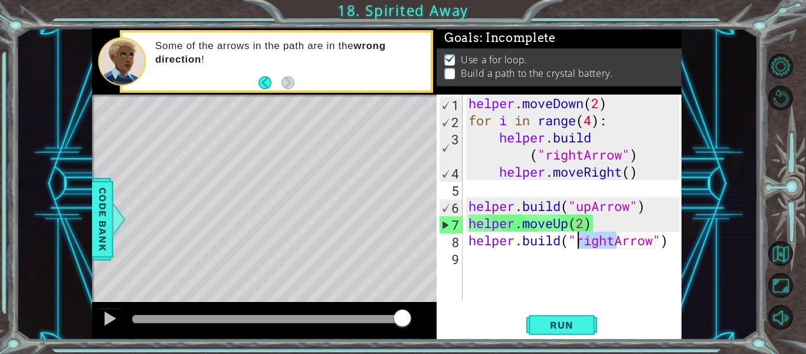
drag, startPoint x: 615, startPoint y: 244, endPoint x: 581, endPoint y: 241, distance: 33.7
click at [581, 241] on div "helper . moveDown ( 2 ) for i in range ( 4 ) : helper . build ( "rightArrow" ) …" at bounding box center [575, 214] width 219 height 240
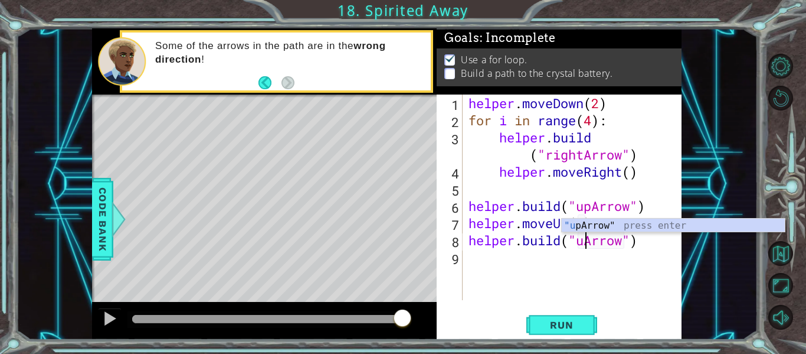
scroll to position [0, 6]
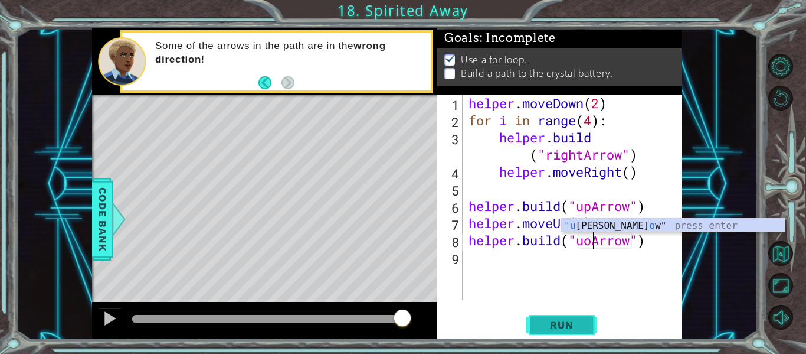
click at [576, 315] on button "Run" at bounding box center [562, 325] width 71 height 24
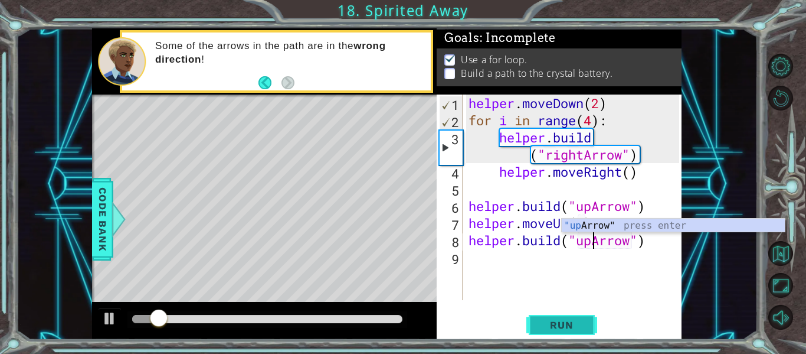
type textarea "[DOMAIN_NAME]("upArrow")"
click at [571, 328] on span "Run" at bounding box center [561, 325] width 47 height 12
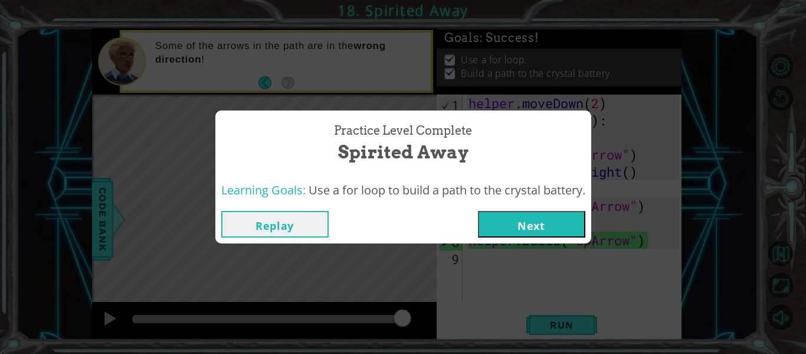
click at [521, 220] on button "Next" at bounding box center [531, 224] width 107 height 27
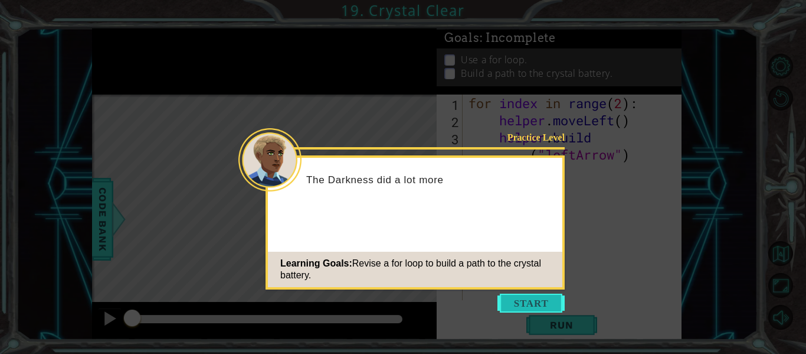
click at [530, 293] on button "Start" at bounding box center [531, 302] width 67 height 19
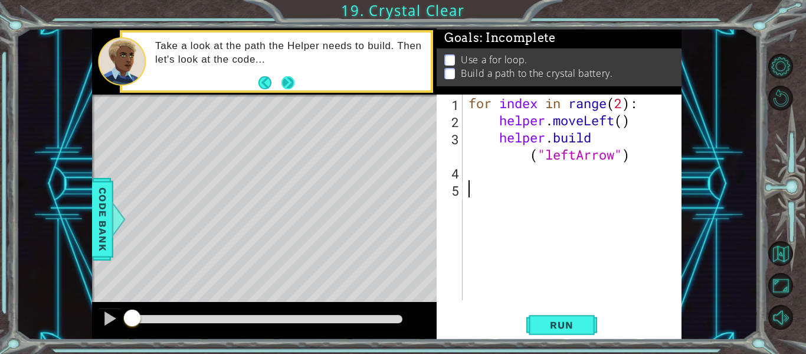
click at [286, 77] on button "Next" at bounding box center [288, 82] width 13 height 13
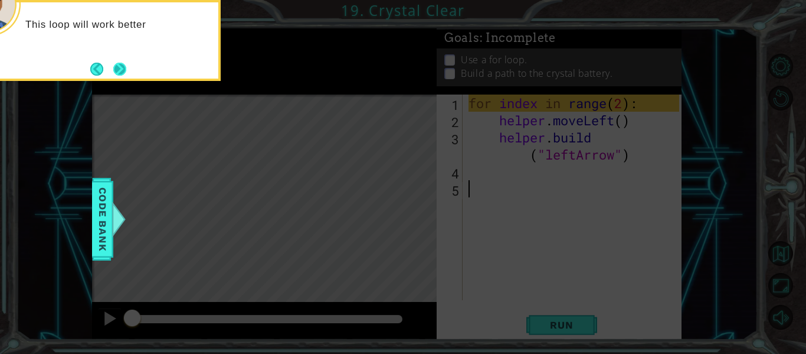
click at [123, 70] on button "Next" at bounding box center [119, 69] width 13 height 13
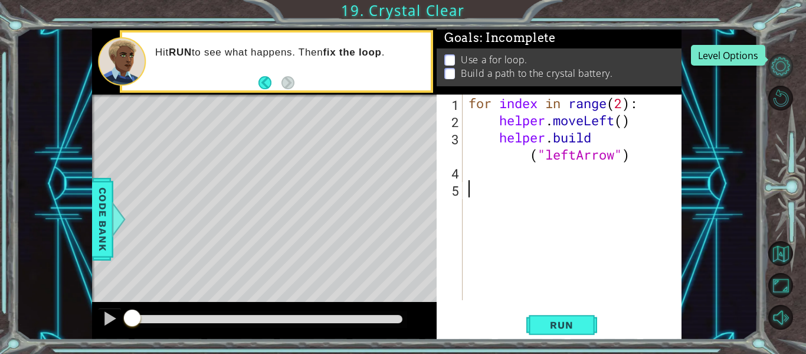
click at [781, 72] on button "Level Options" at bounding box center [781, 66] width 25 height 25
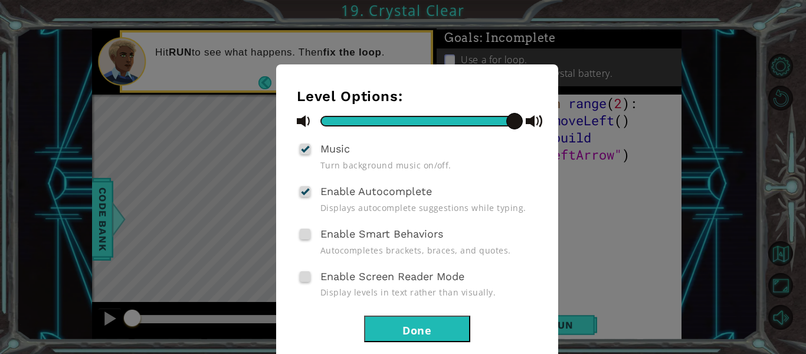
scroll to position [22, 0]
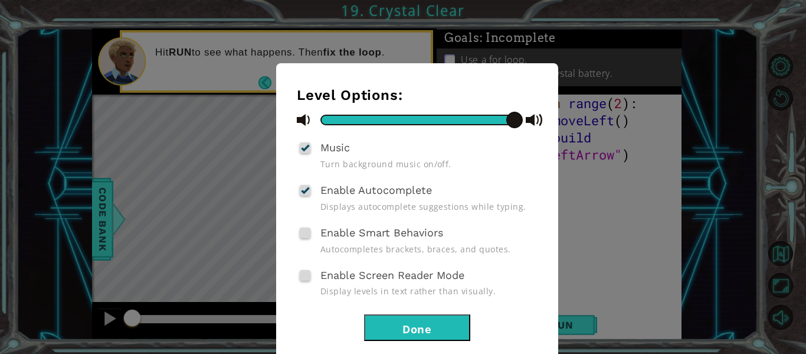
click at [440, 316] on button "Done" at bounding box center [417, 327] width 106 height 27
